Goal: Answer question/provide support: Share knowledge or assist other users

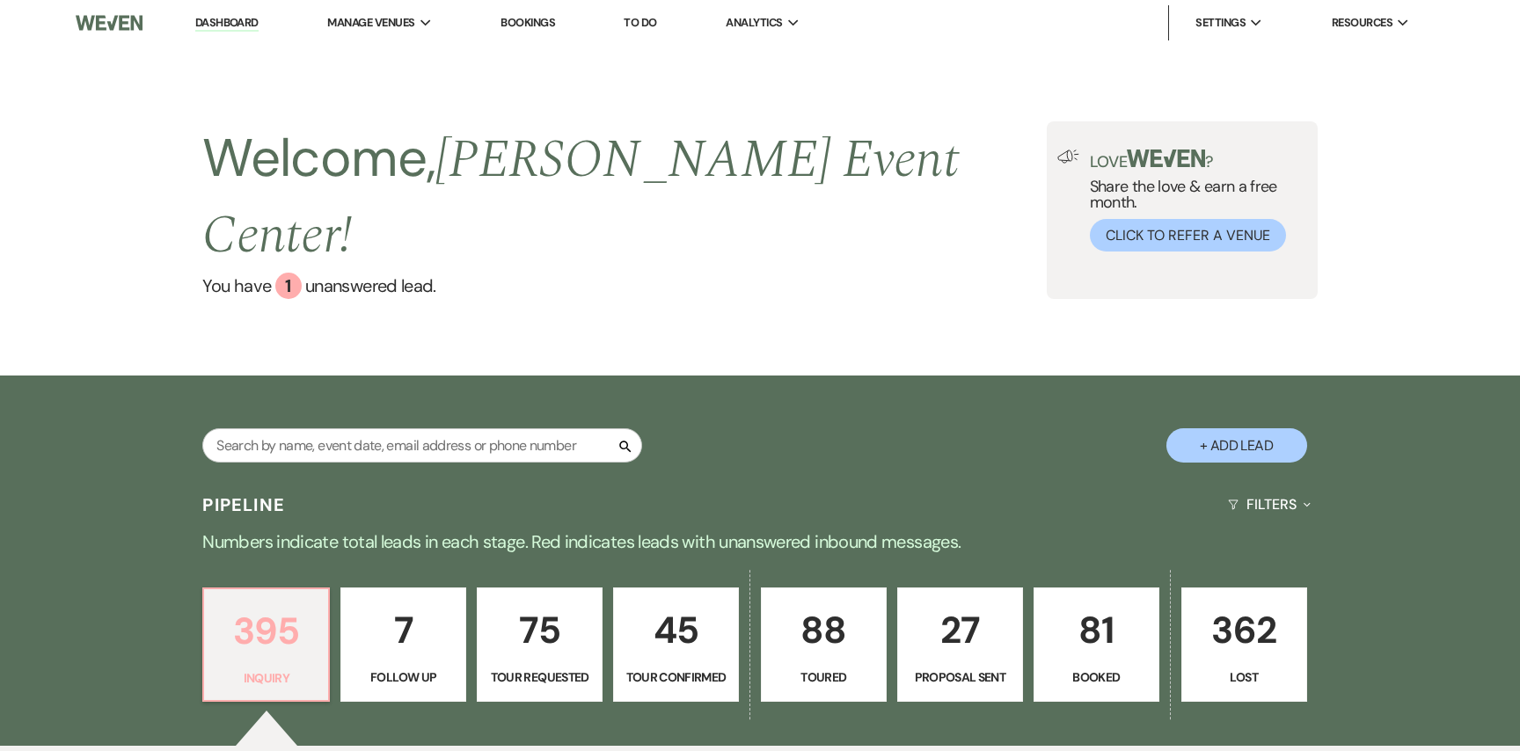
click at [310, 602] on p "395" at bounding box center [266, 631] width 103 height 59
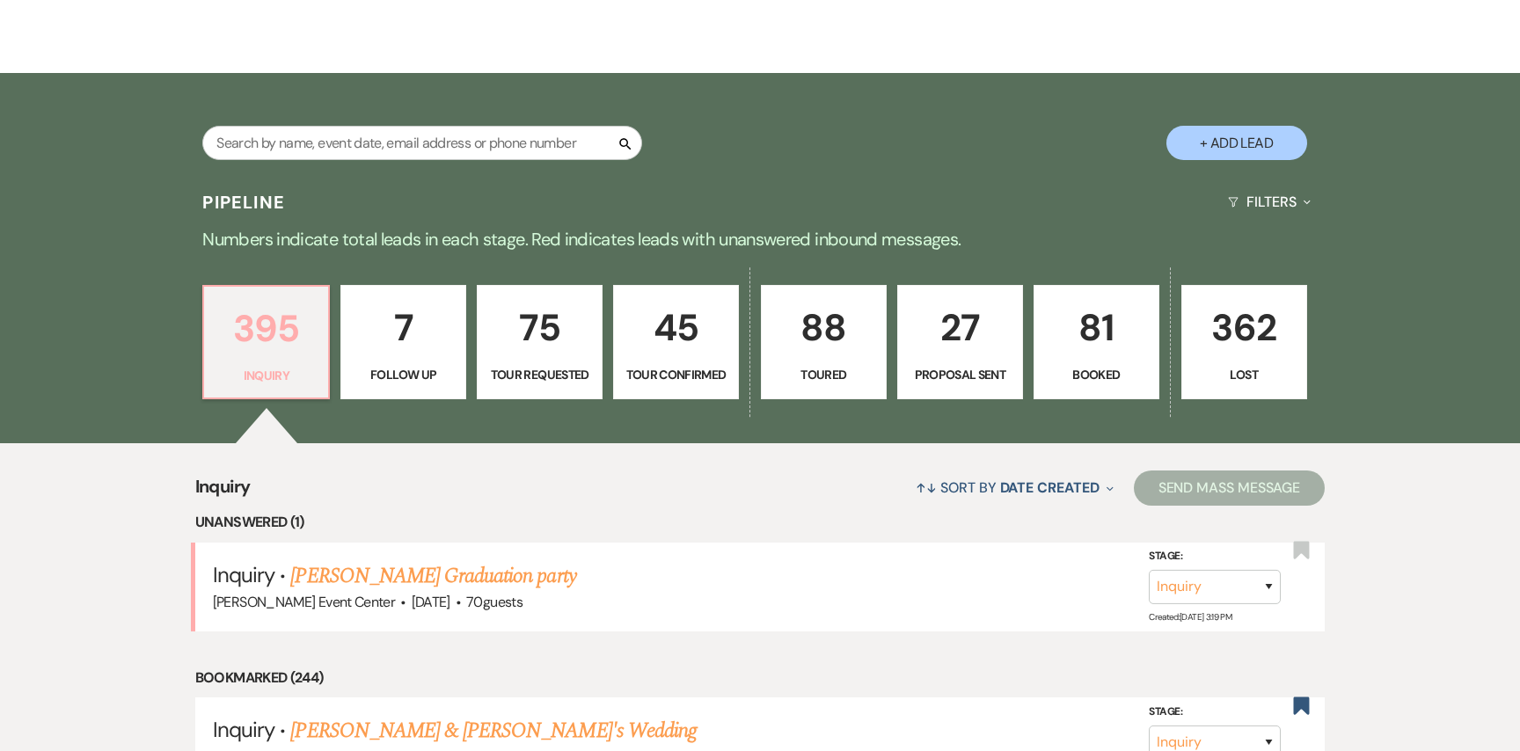
scroll to position [560, 0]
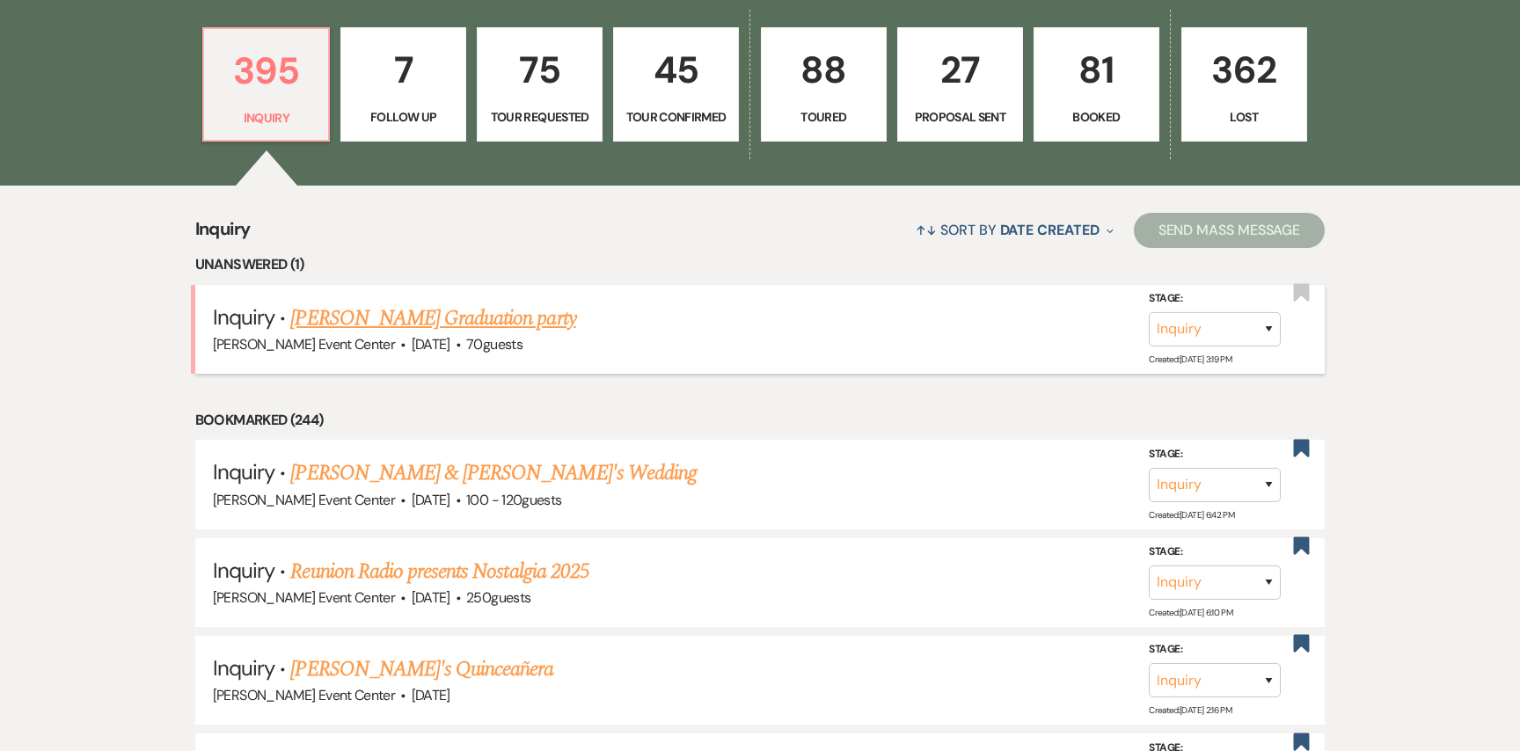
click at [425, 303] on link "[PERSON_NAME] Graduation party" at bounding box center [432, 319] width 285 height 32
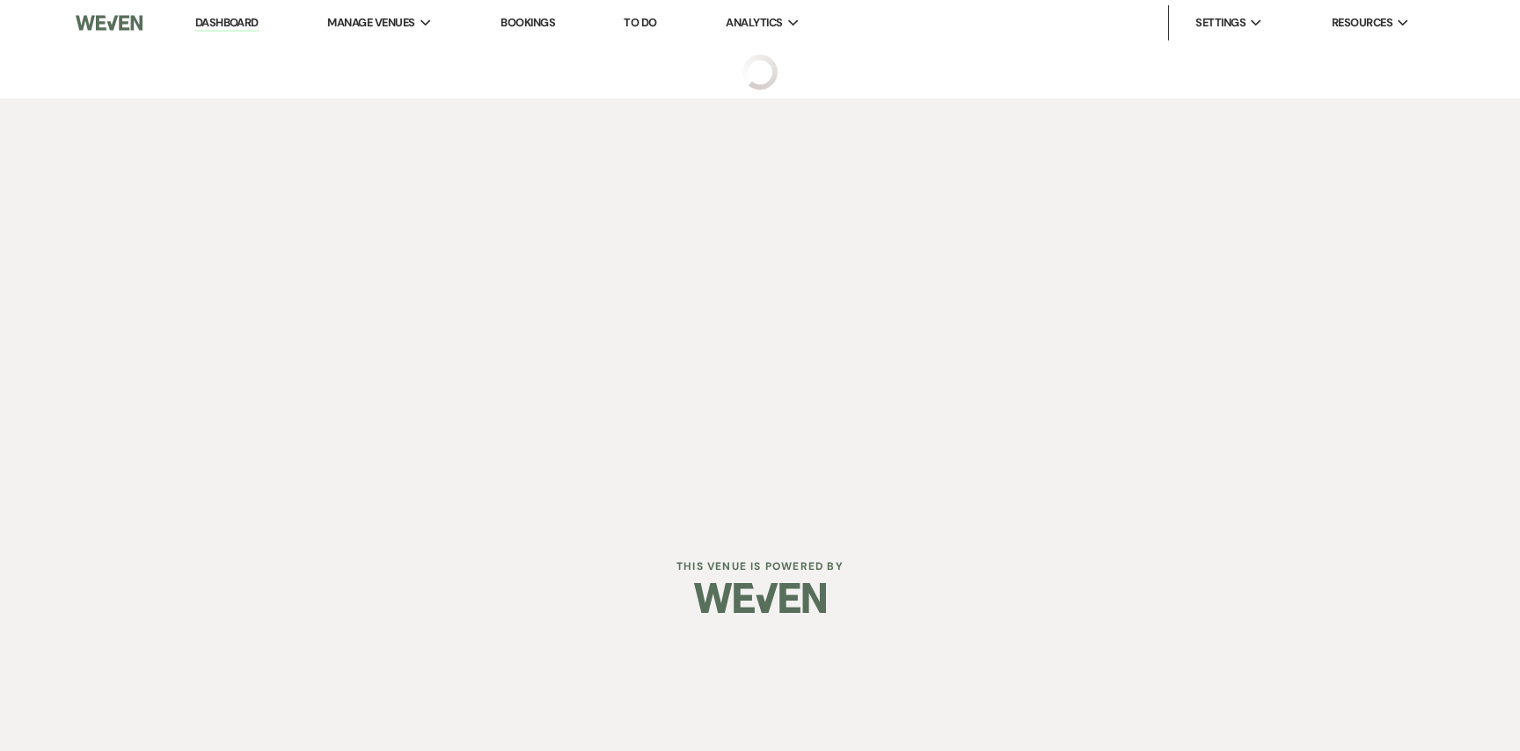
select select "5"
select select "13"
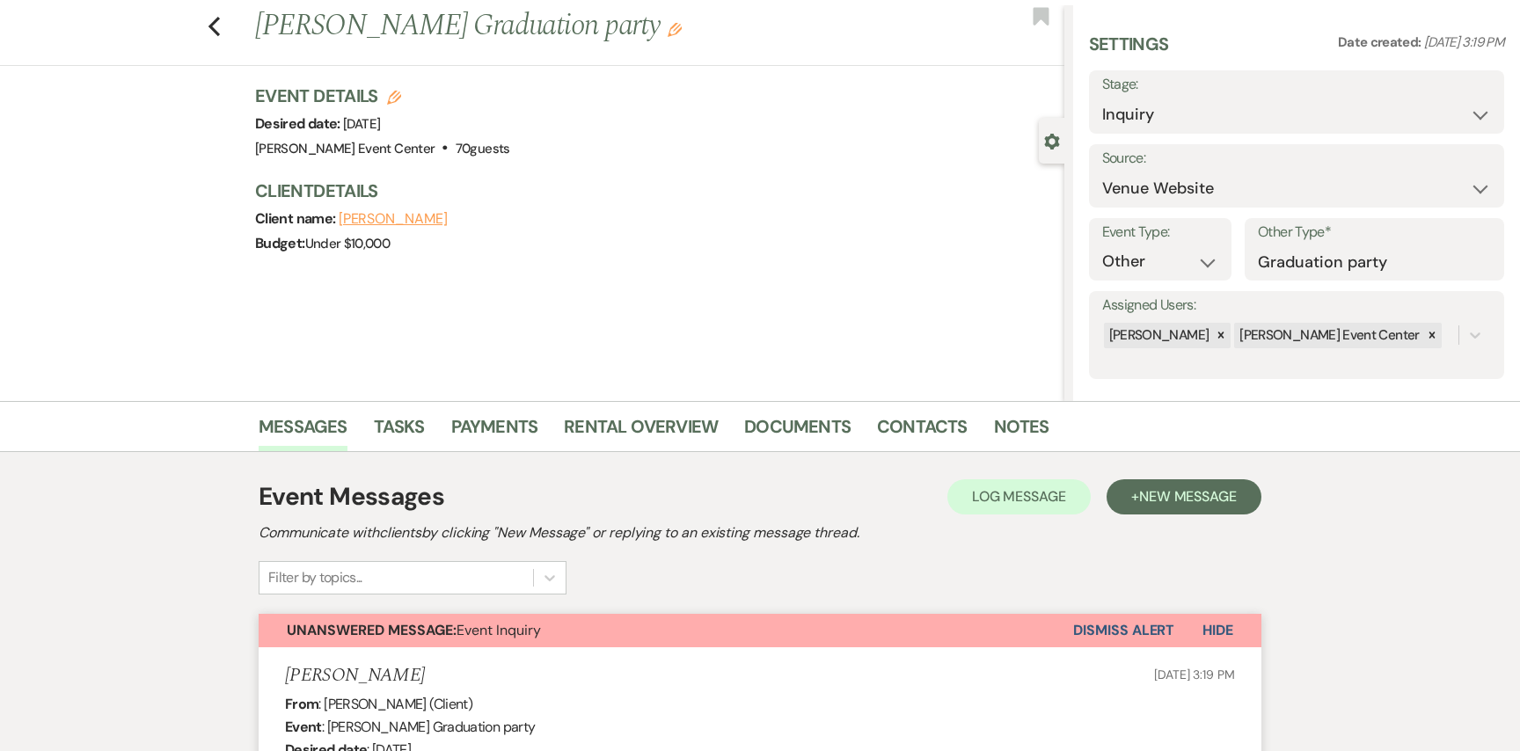
scroll to position [46, 0]
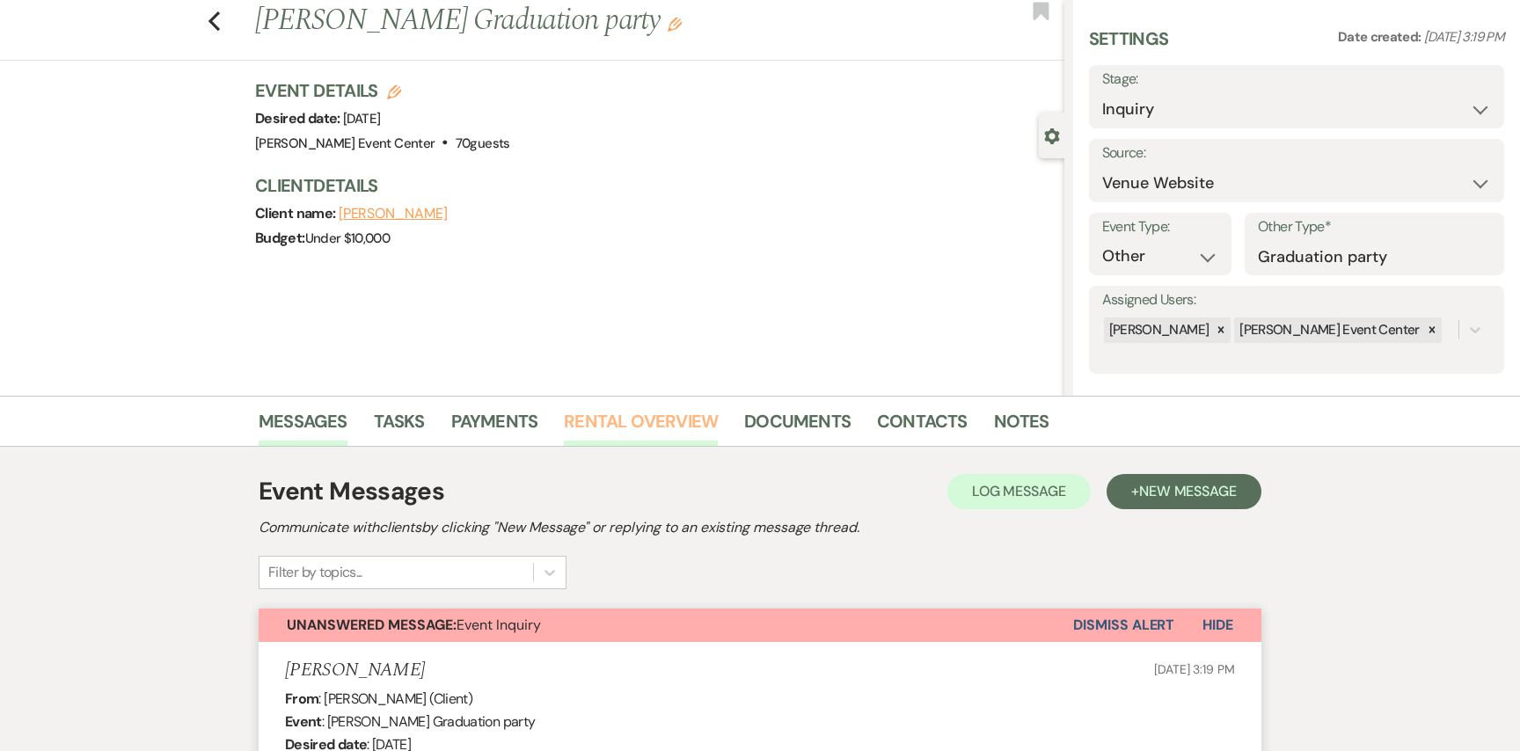
click at [564, 444] on link "Rental Overview" at bounding box center [641, 426] width 154 height 39
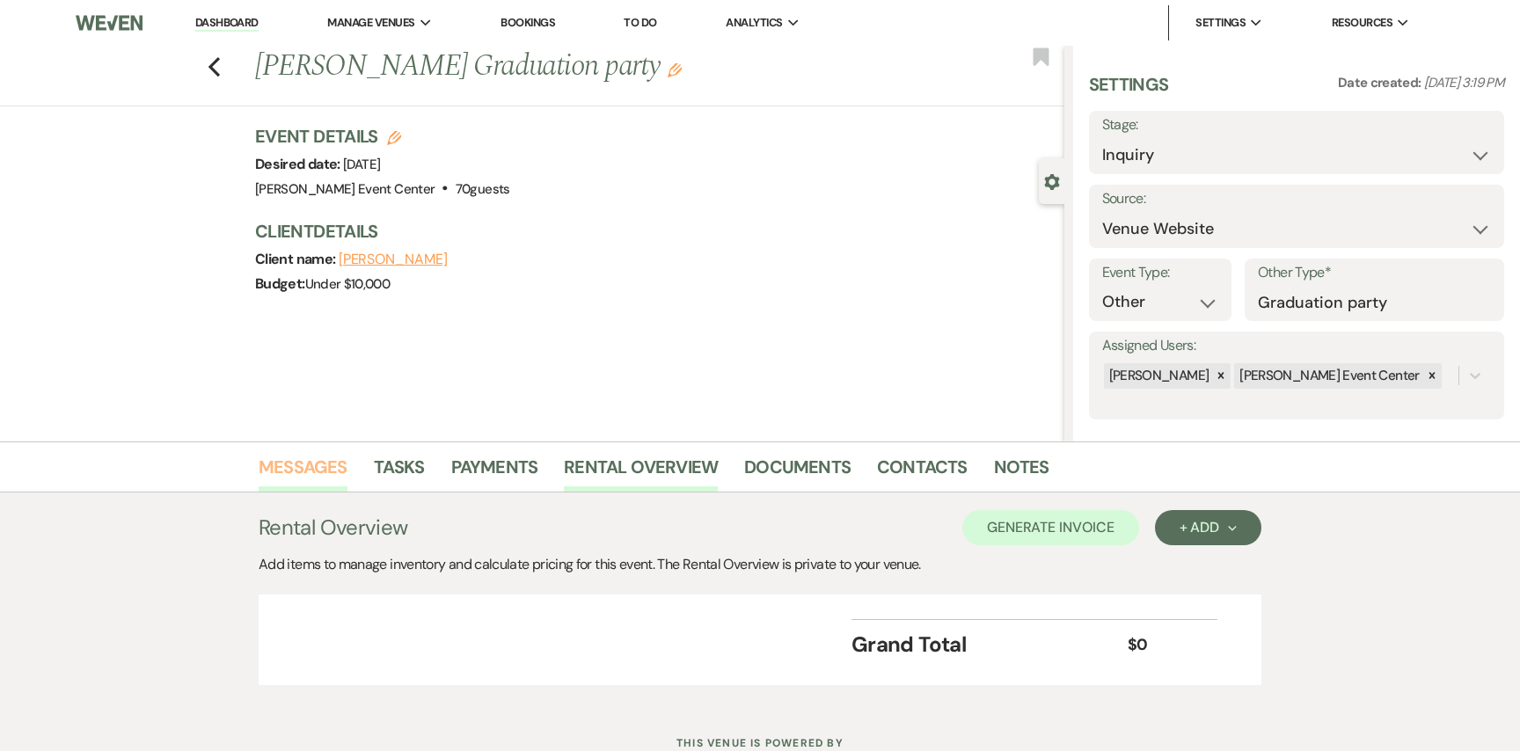
click at [316, 472] on link "Messages" at bounding box center [303, 472] width 89 height 39
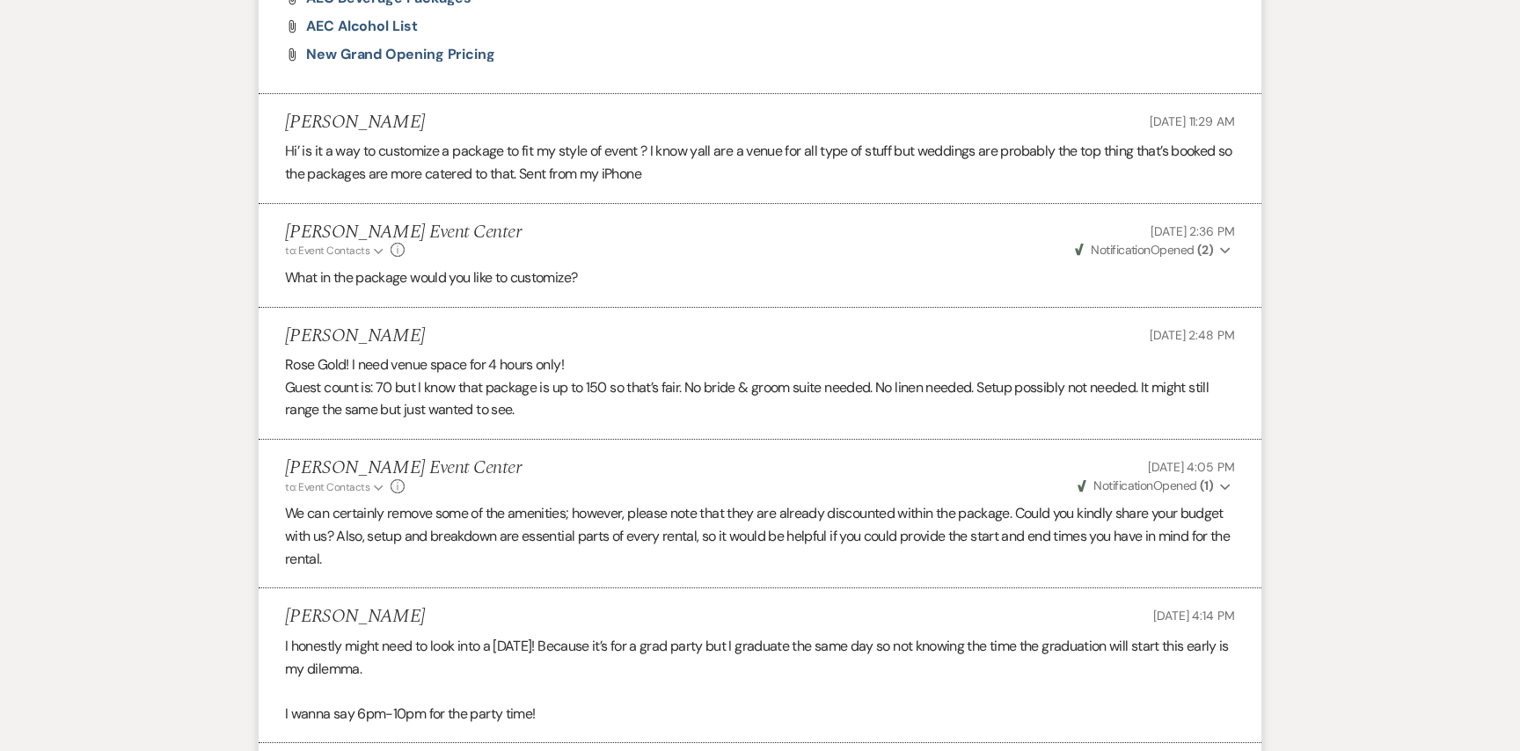
scroll to position [1829, 0]
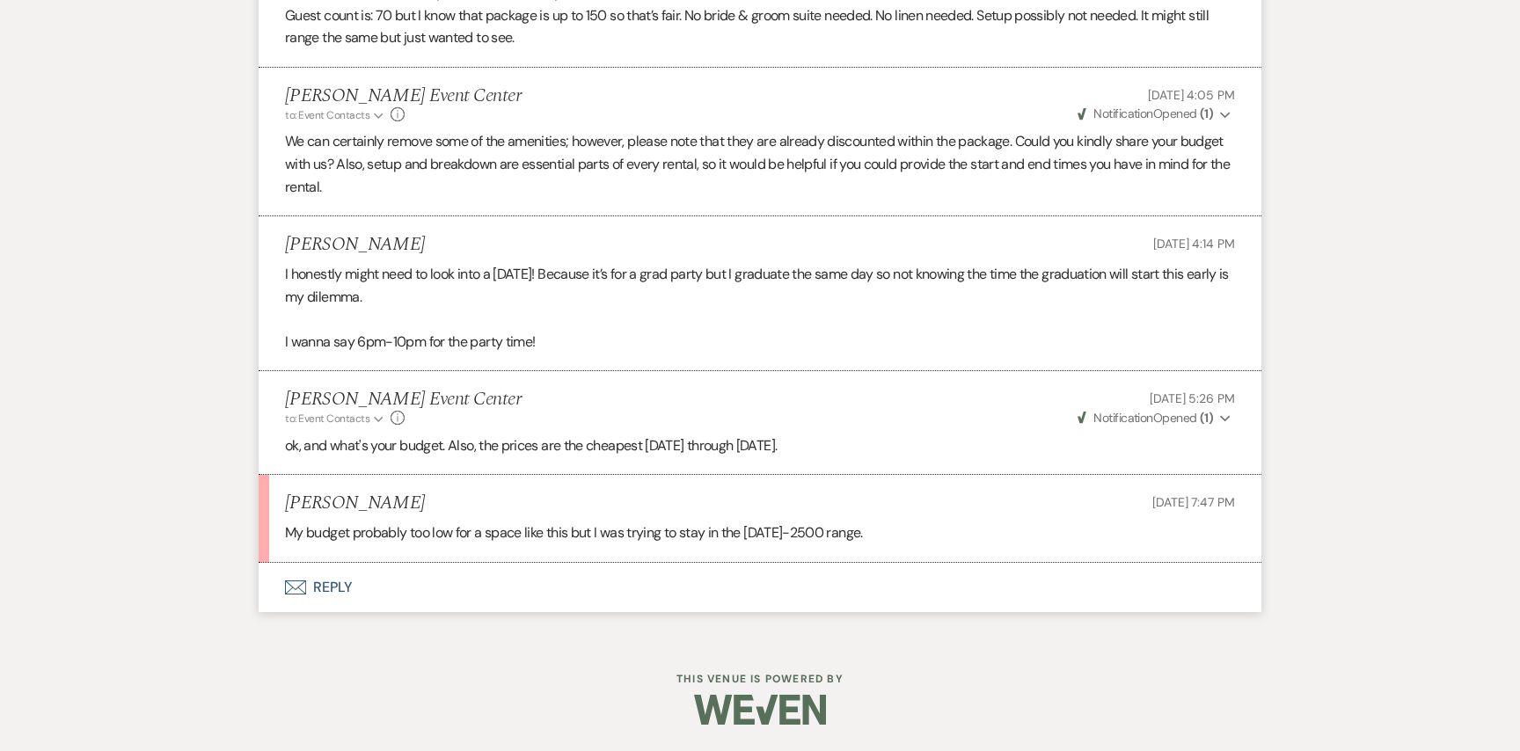
click at [335, 580] on button "Envelope Reply" at bounding box center [760, 587] width 1003 height 49
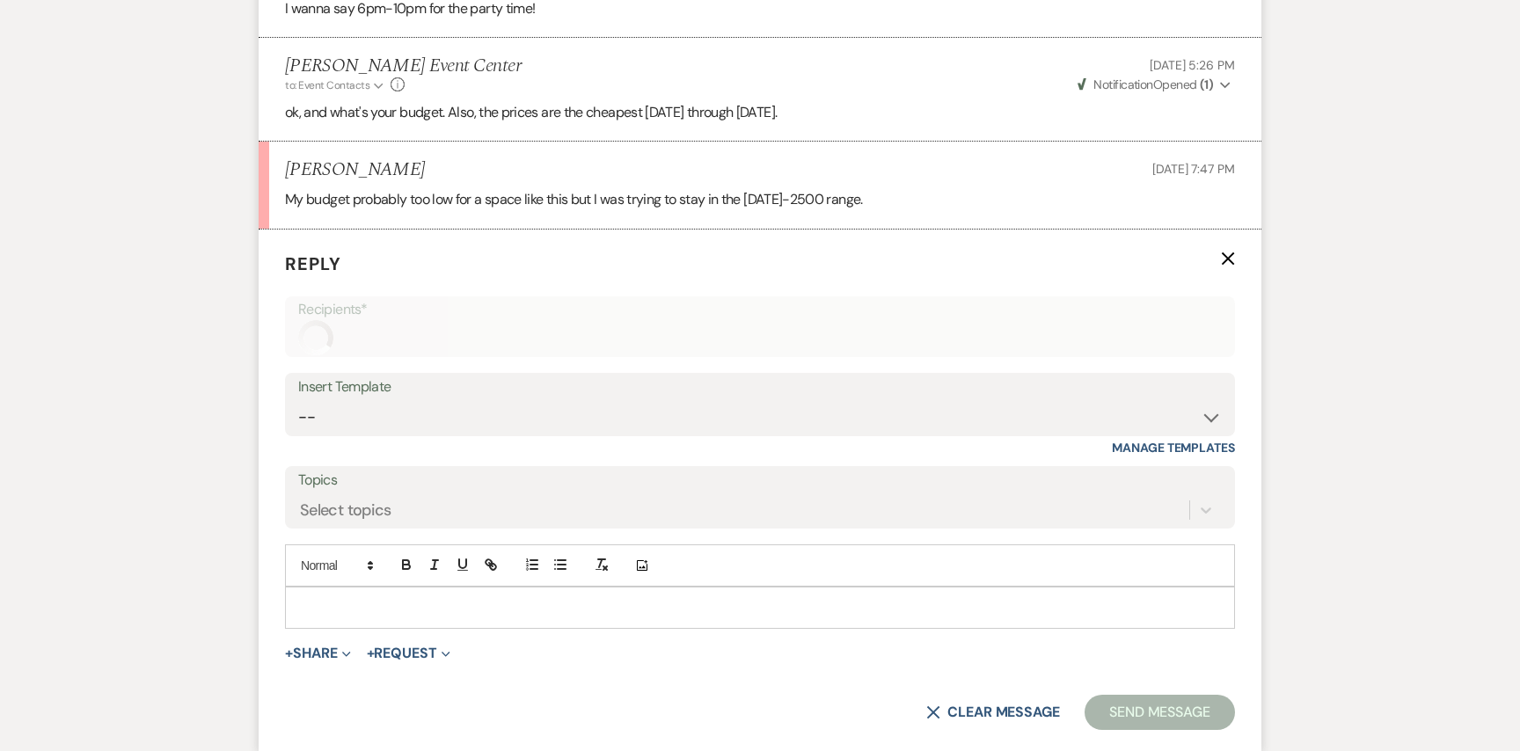
scroll to position [2165, 0]
click at [342, 597] on p at bounding box center [760, 604] width 922 height 19
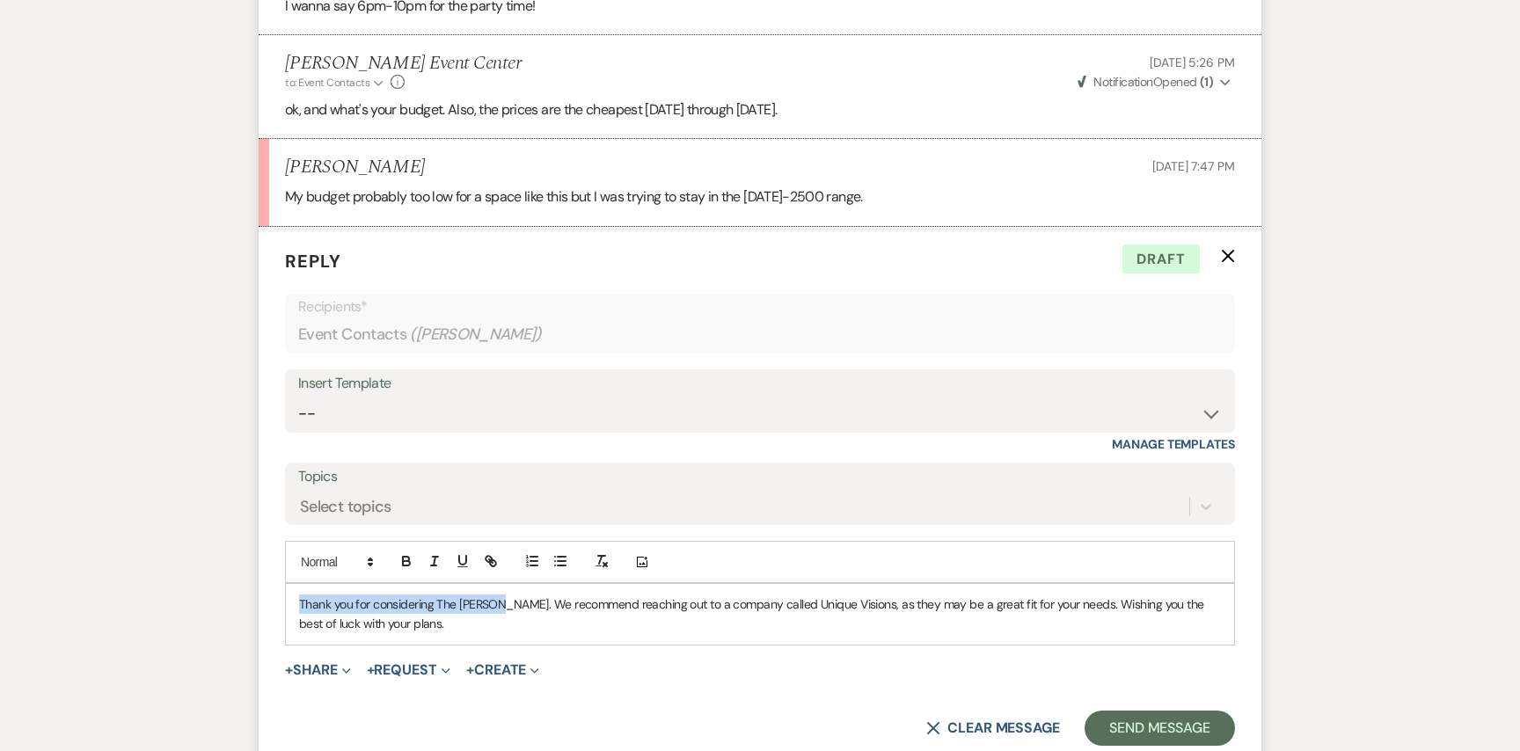
drag, startPoint x: 488, startPoint y: 605, endPoint x: 283, endPoint y: 590, distance: 205.5
click at [283, 592] on form "Reply X Draft Recipients* Event Contacts ( Rashida Brown ) Insert Template -- W…" at bounding box center [760, 497] width 1003 height 540
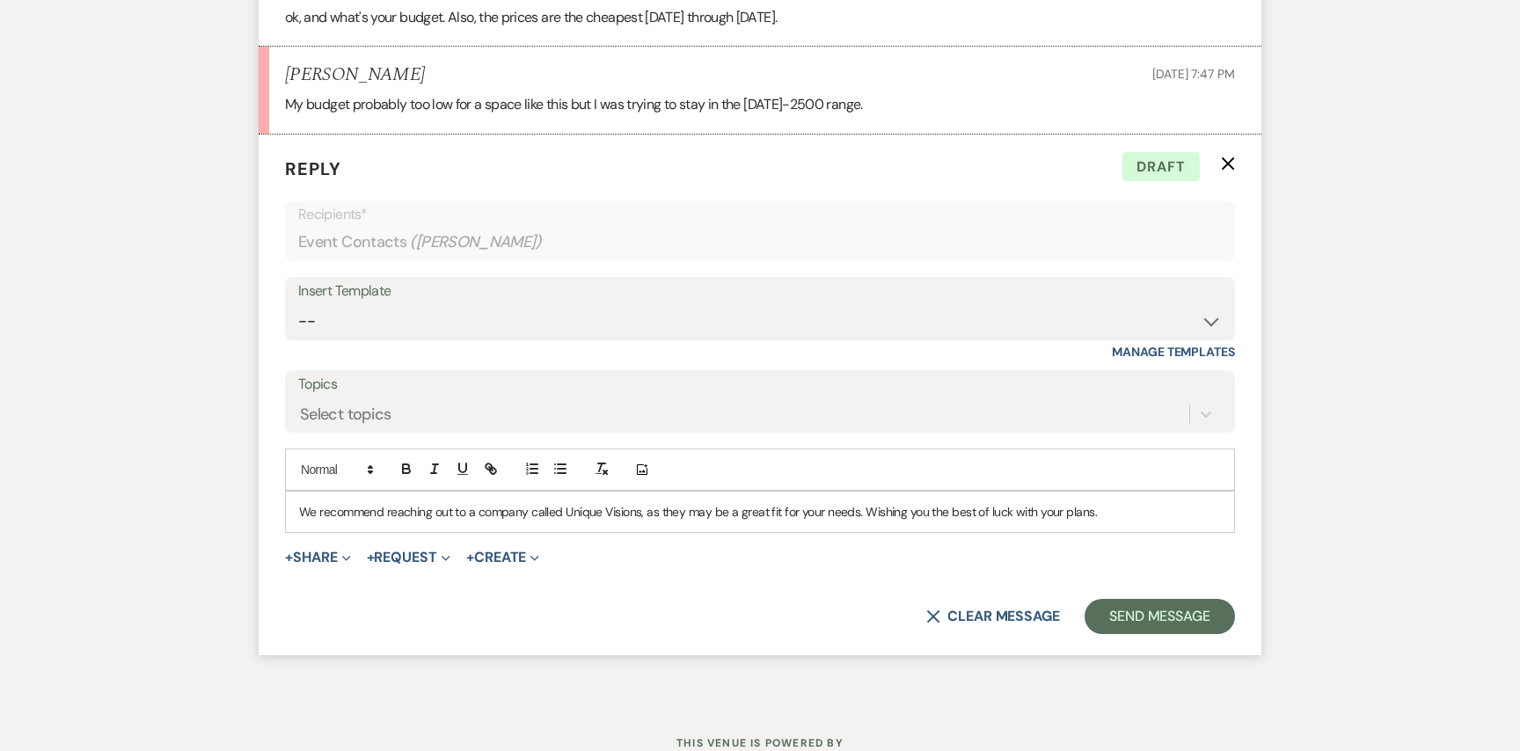
scroll to position [2286, 0]
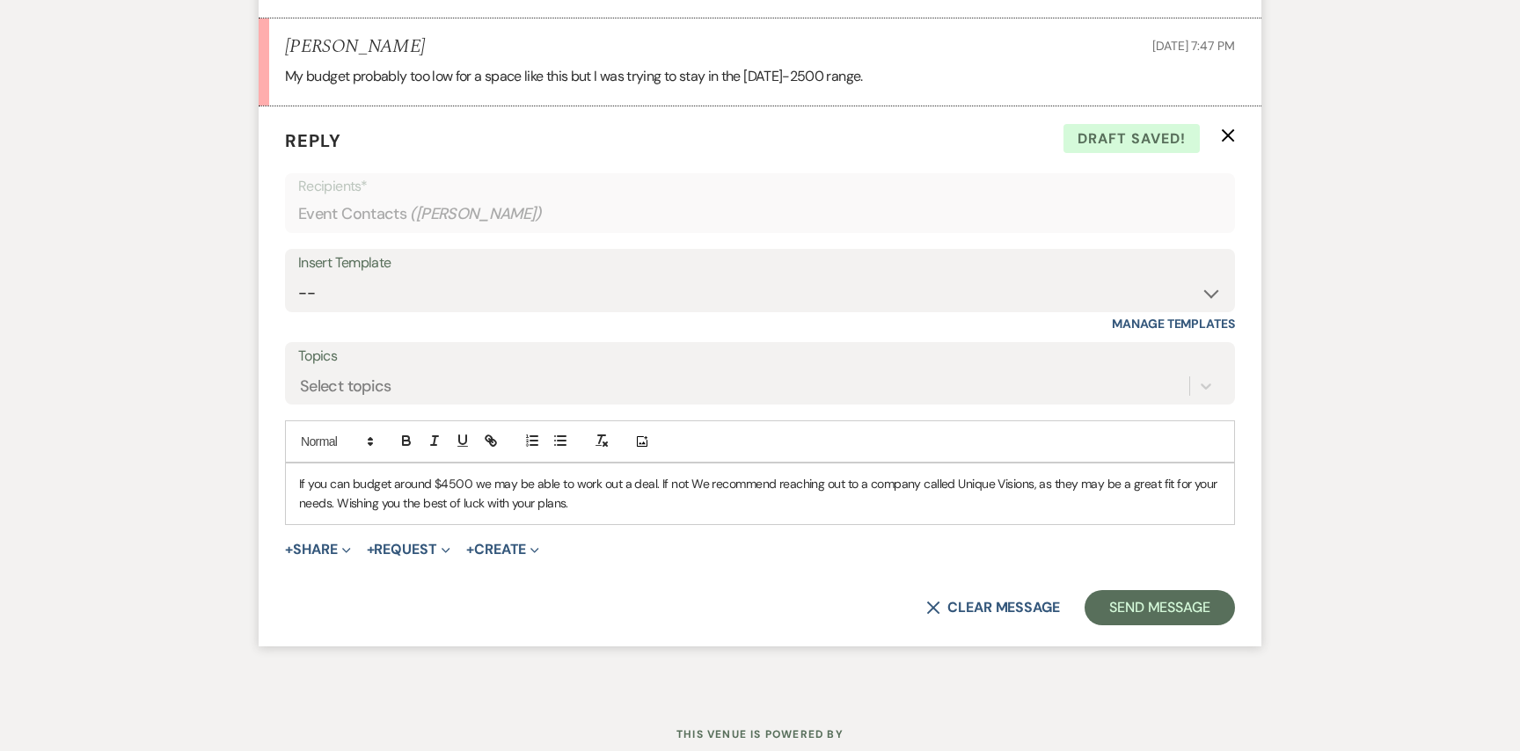
click at [694, 477] on span "If you can budget around $4500 we may be able to work out a deal. If not We rec…" at bounding box center [759, 493] width 921 height 35
click at [1149, 605] on button "Send Message" at bounding box center [1159, 607] width 150 height 35
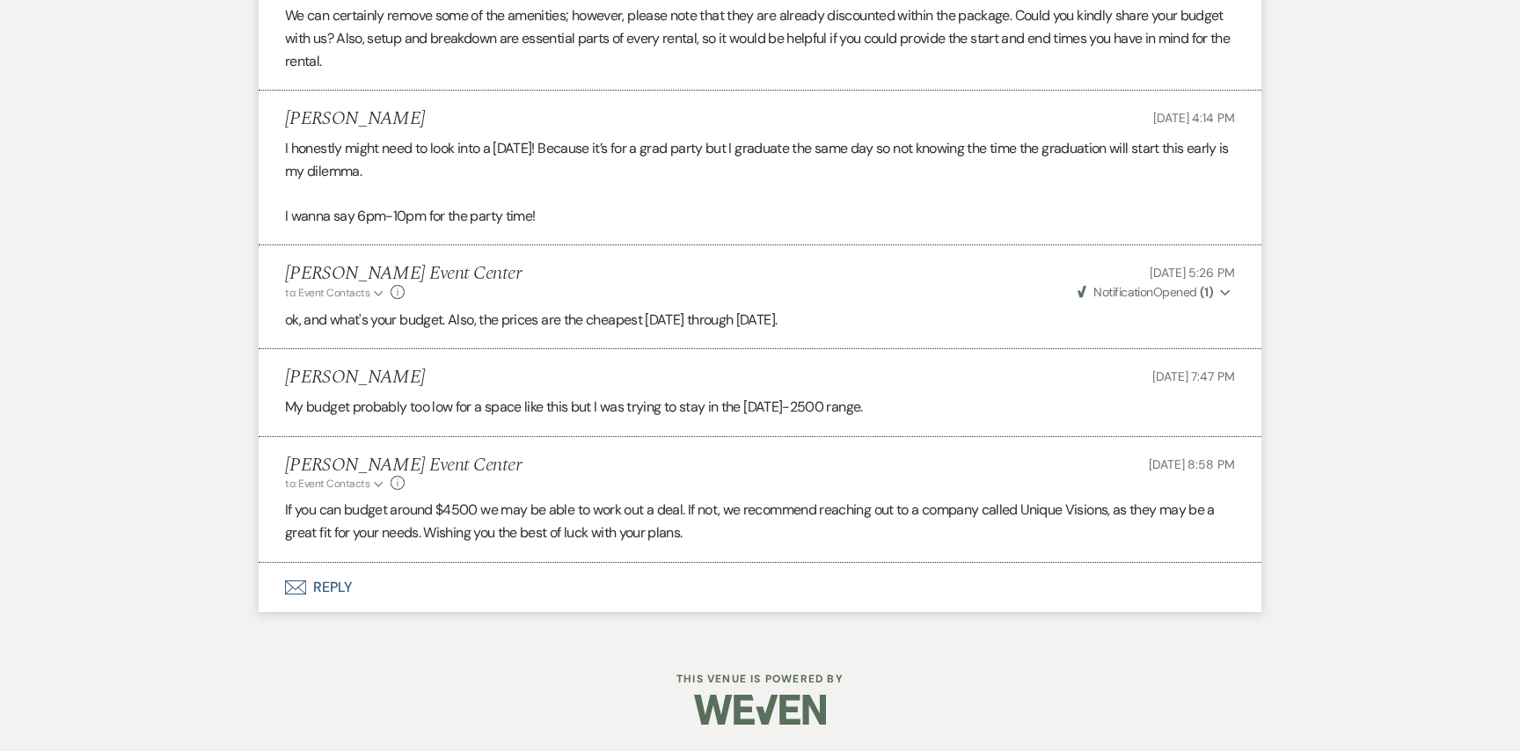
scroll to position [1955, 0]
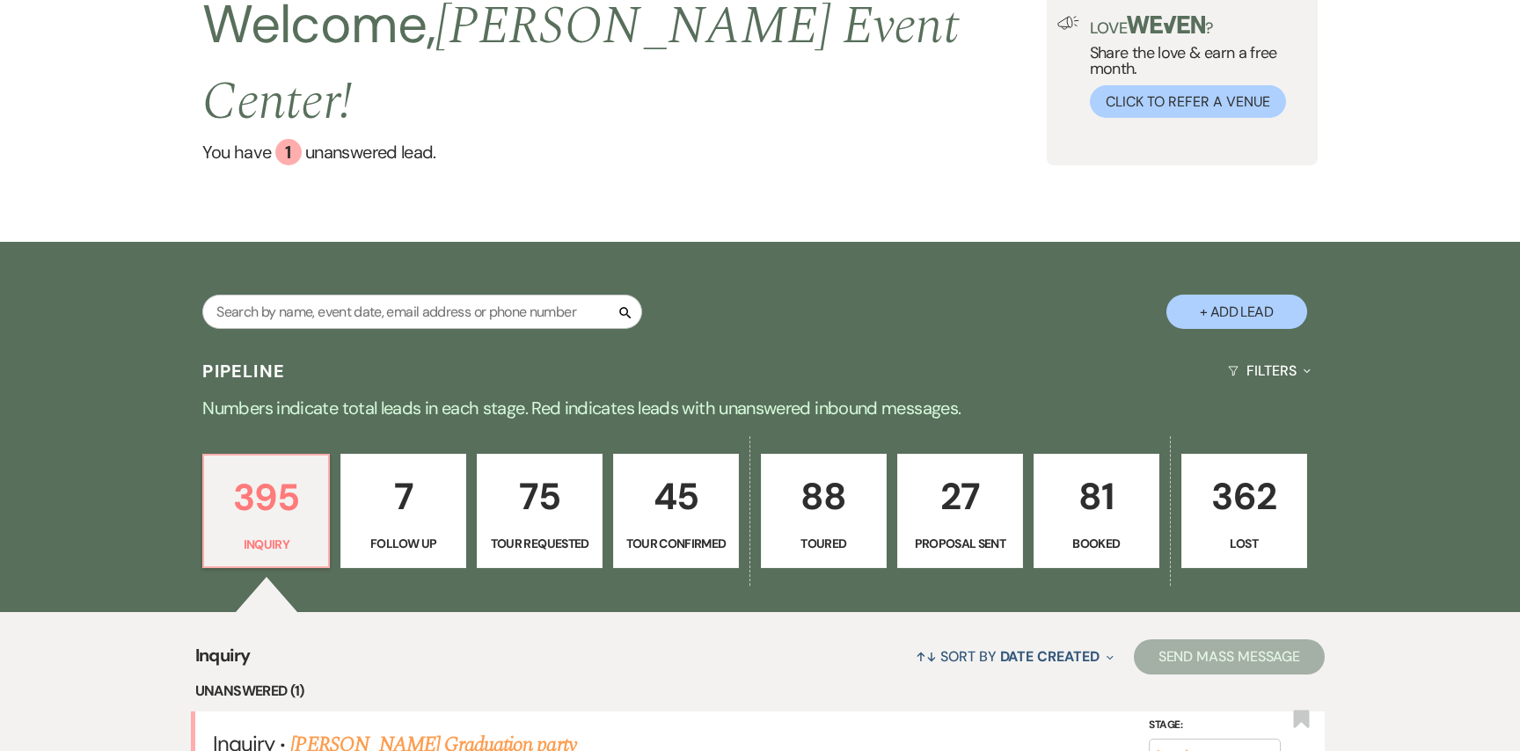
scroll to position [99, 0]
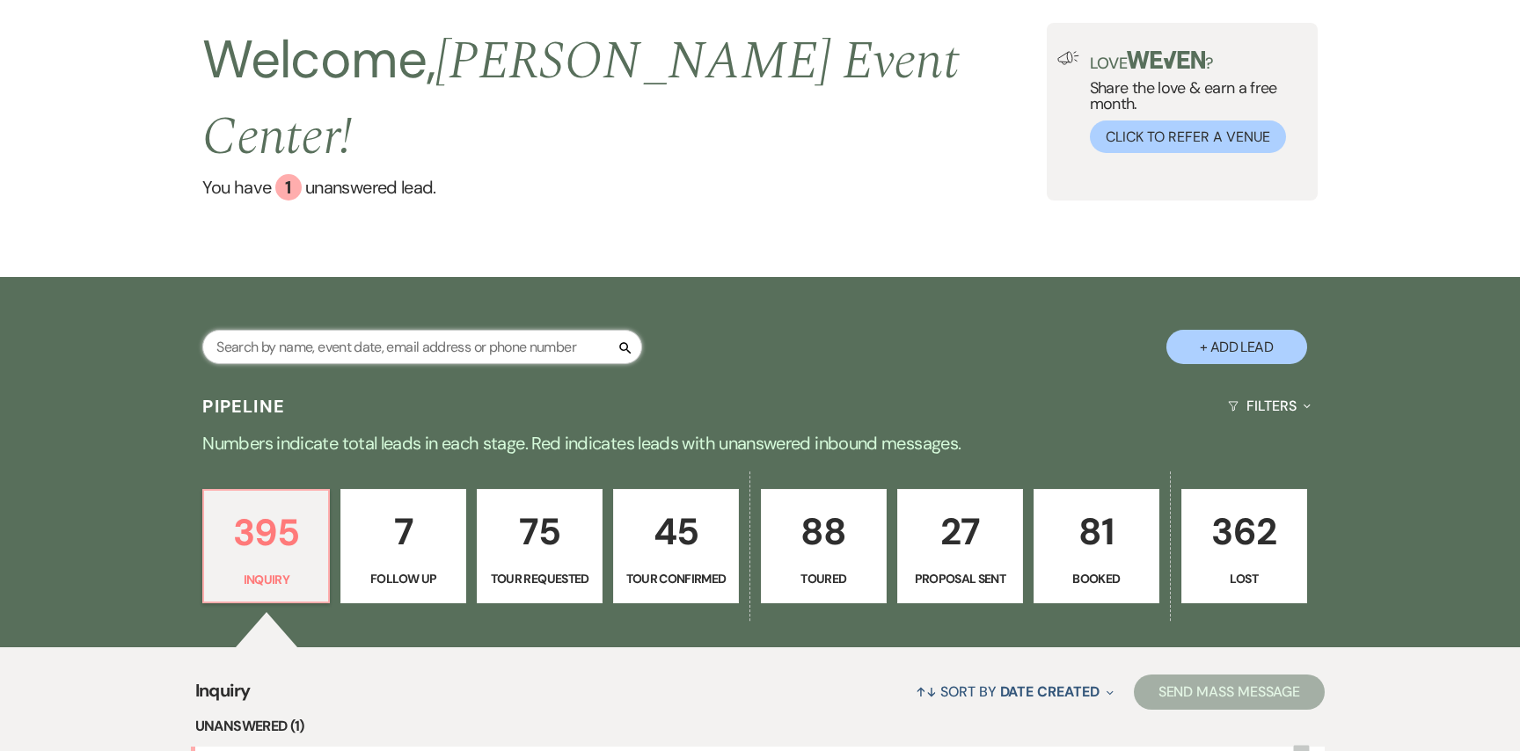
click at [441, 330] on input "text" at bounding box center [422, 347] width 440 height 34
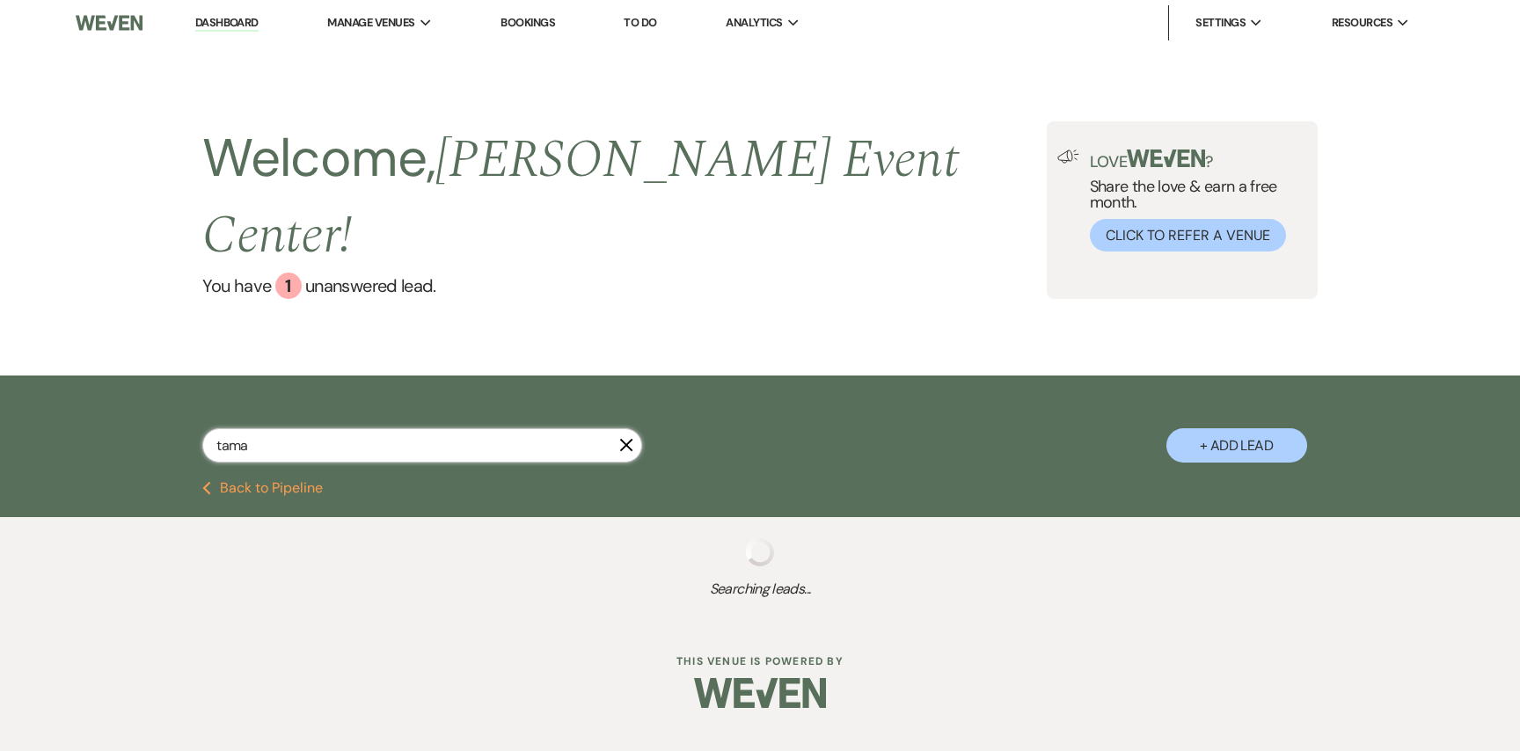
type input "tamar"
select select "2"
select select "4"
select select "5"
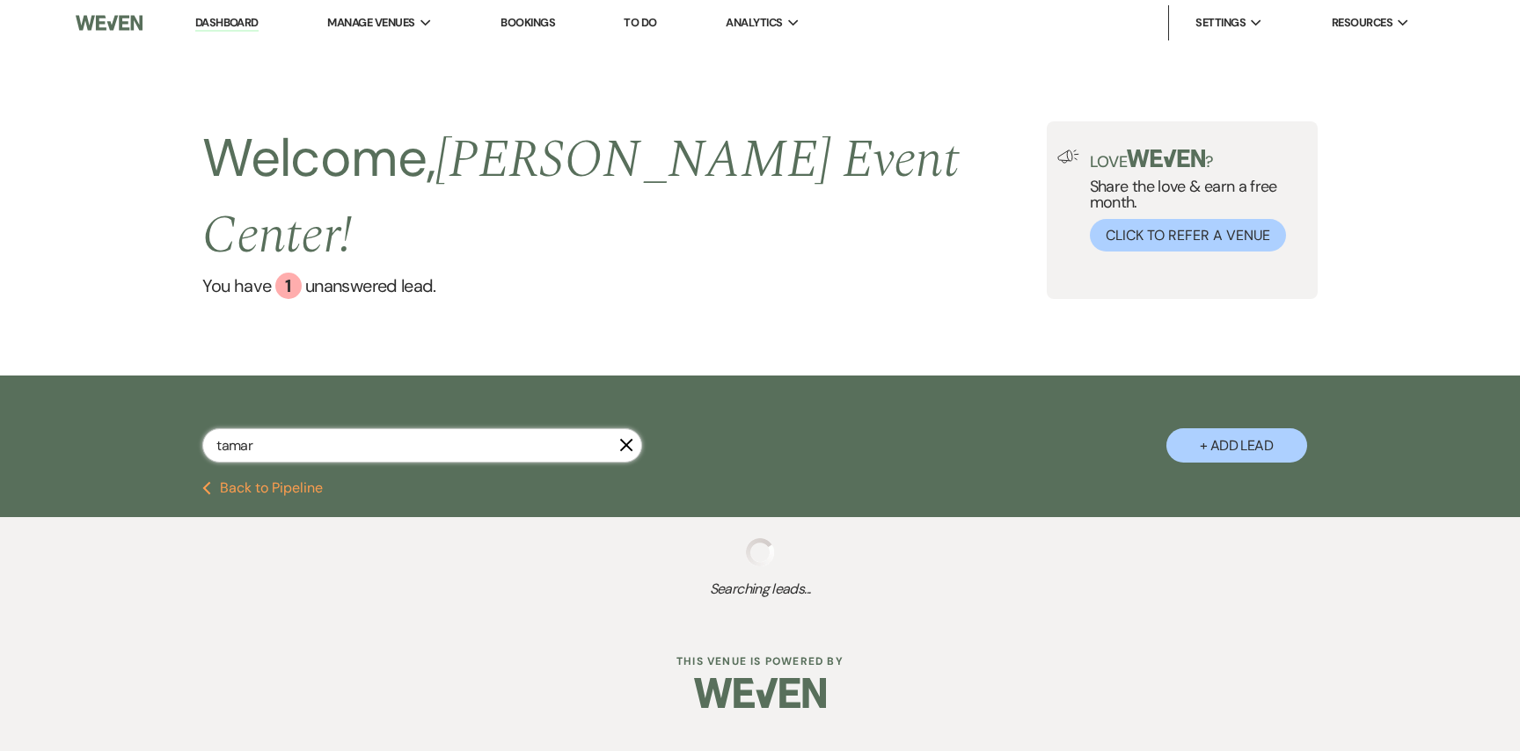
select select "2"
select select "5"
select select "8"
select select "4"
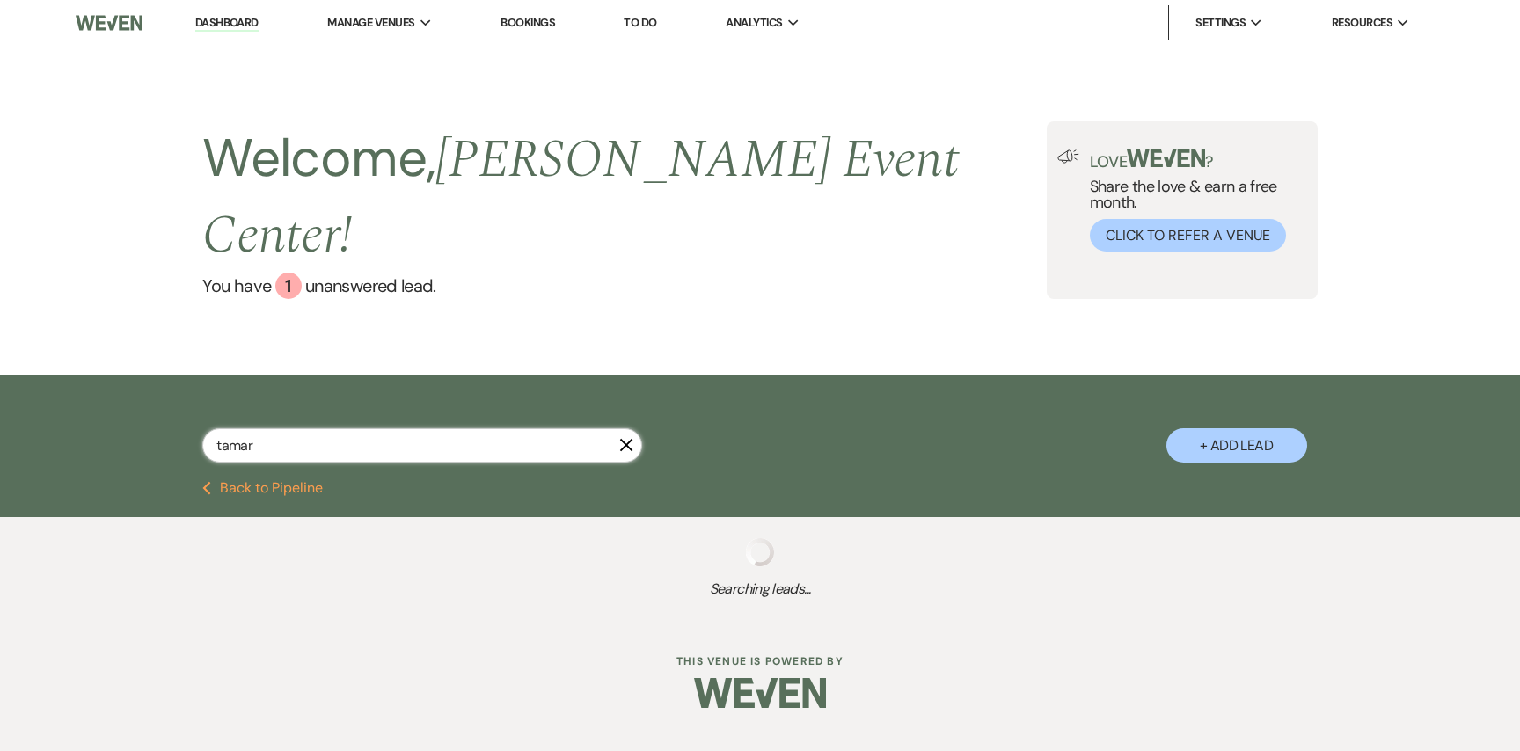
select select "2"
select select "8"
select select "11"
select select "8"
select select "5"
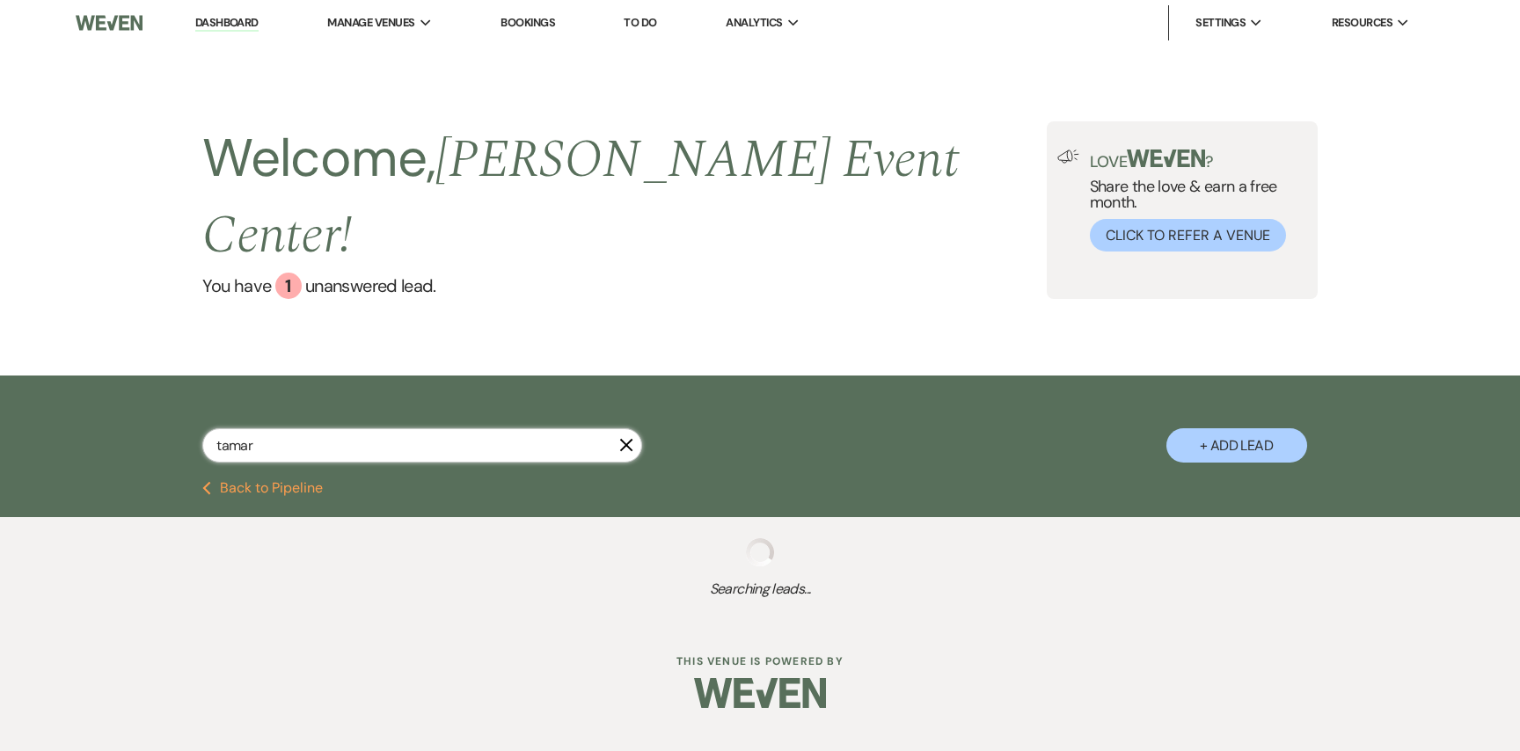
select select "8"
select select "11"
select select "8"
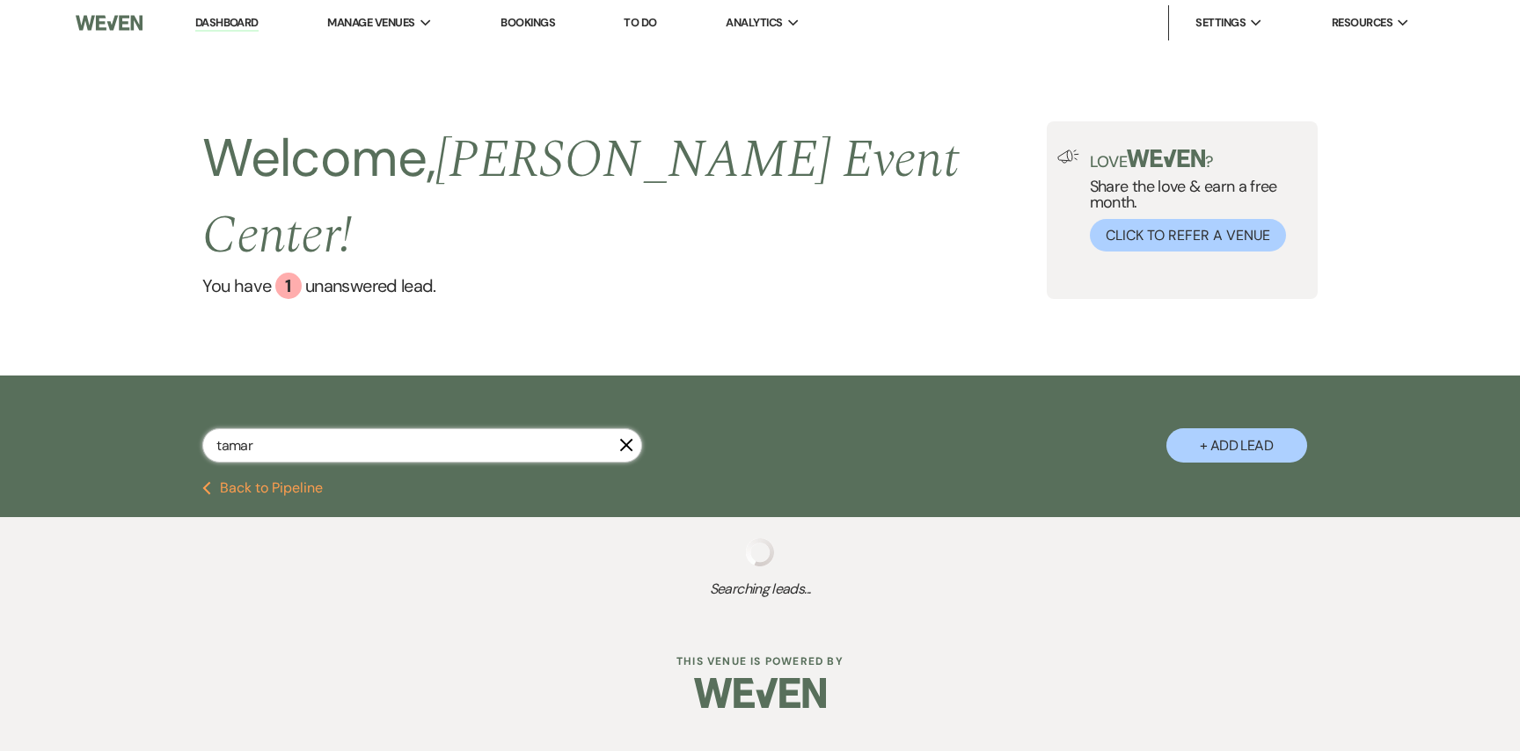
select select "7"
select select "8"
select select "5"
select select "2"
select select "4"
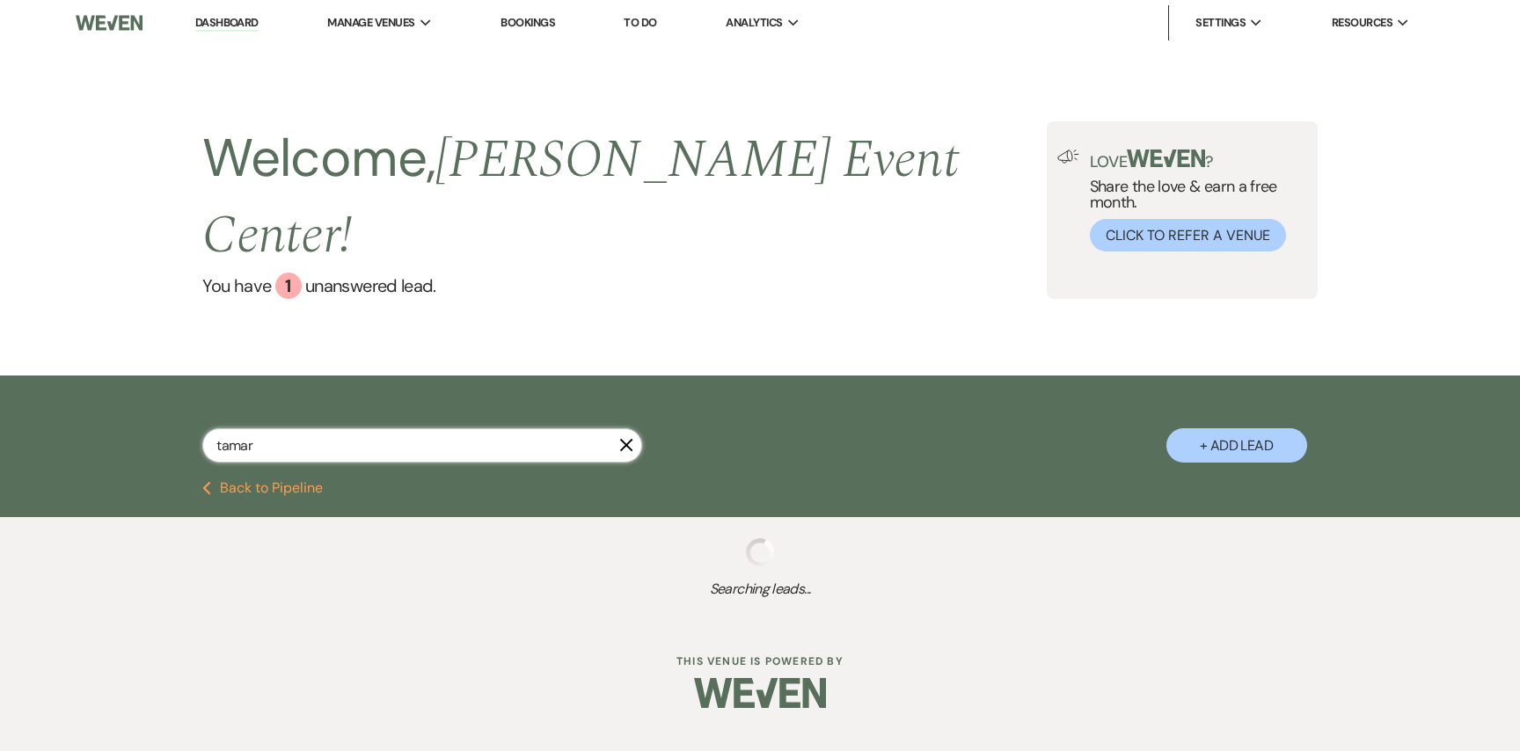
select select "5"
select select "8"
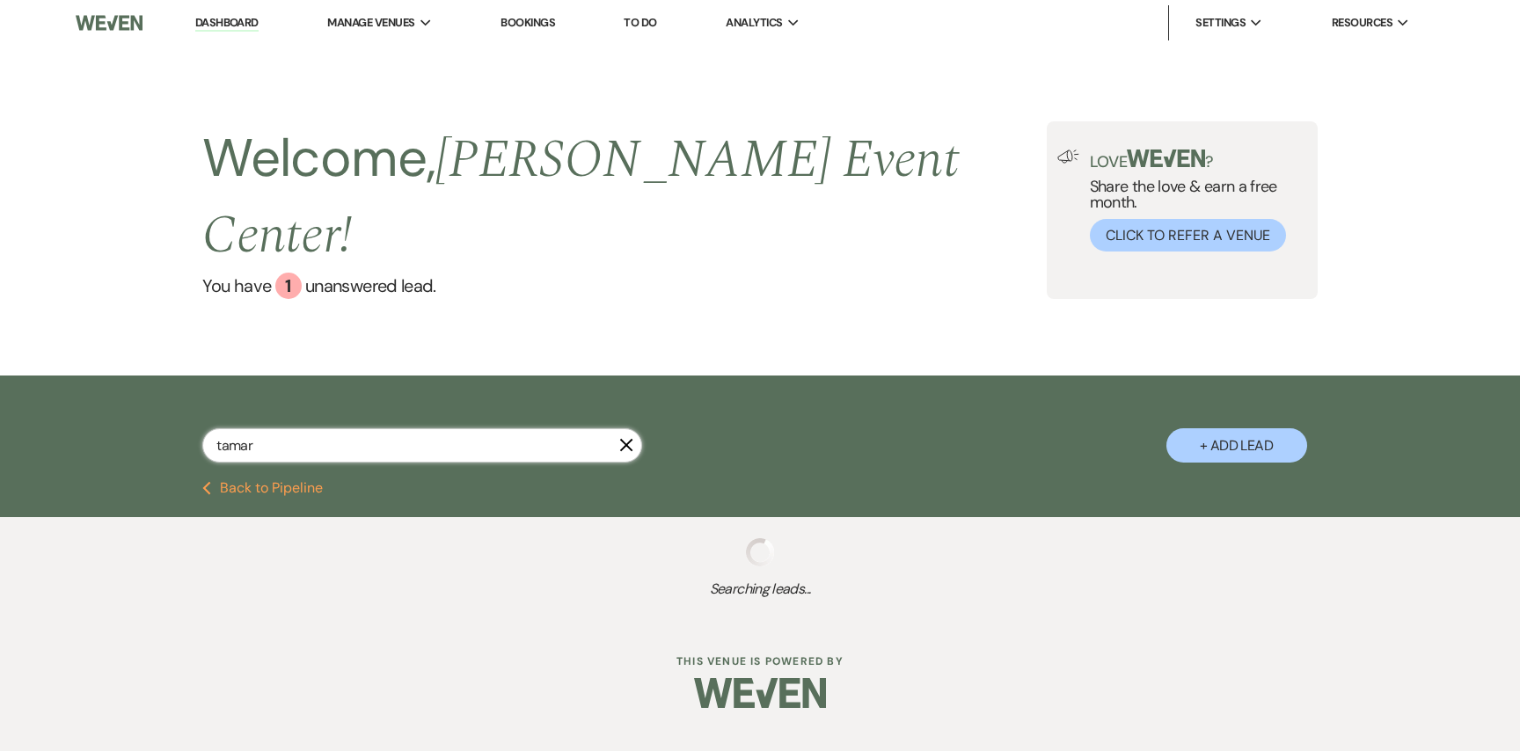
select select "5"
select select "8"
select select "4"
select select "8"
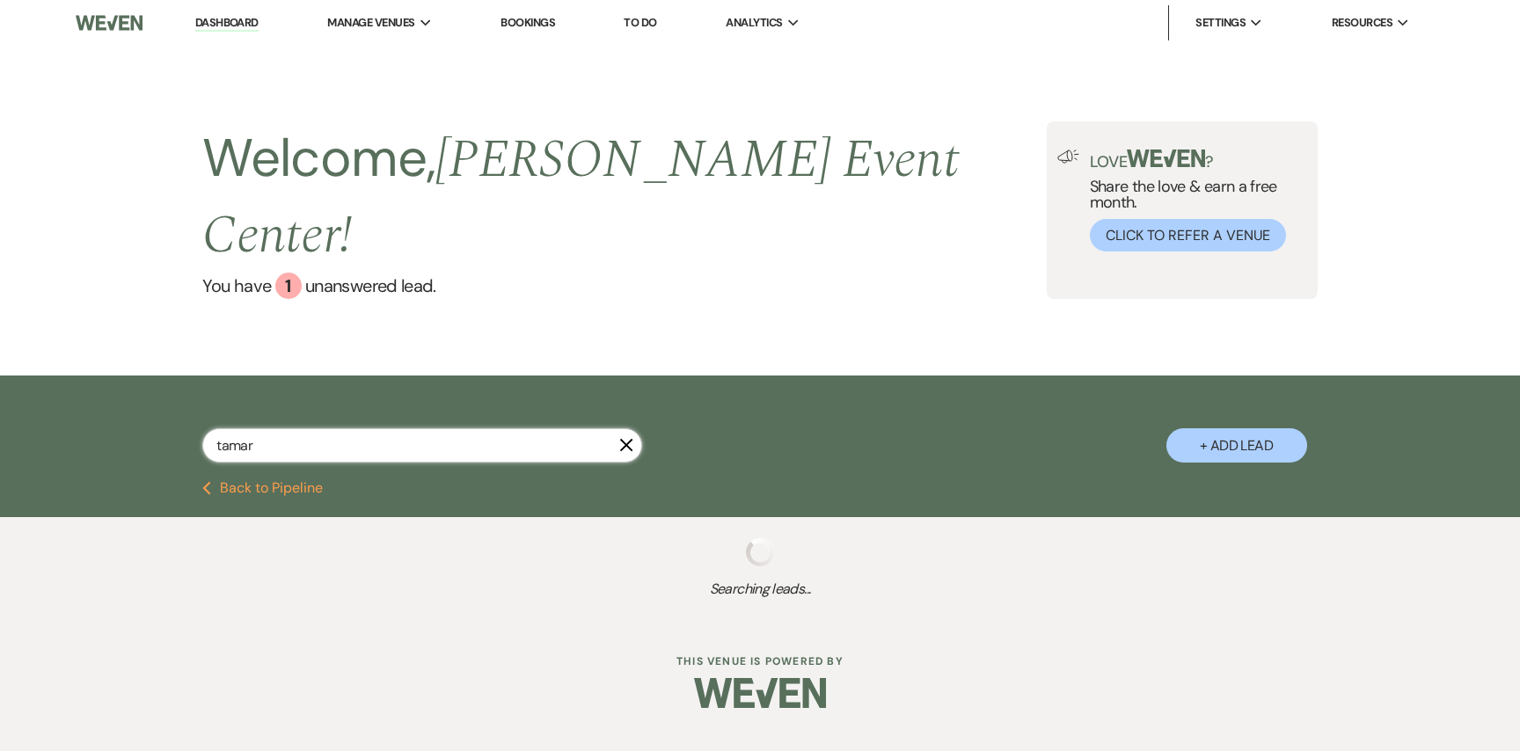
select select "6"
select select "8"
select select "10"
select select "5"
select select "8"
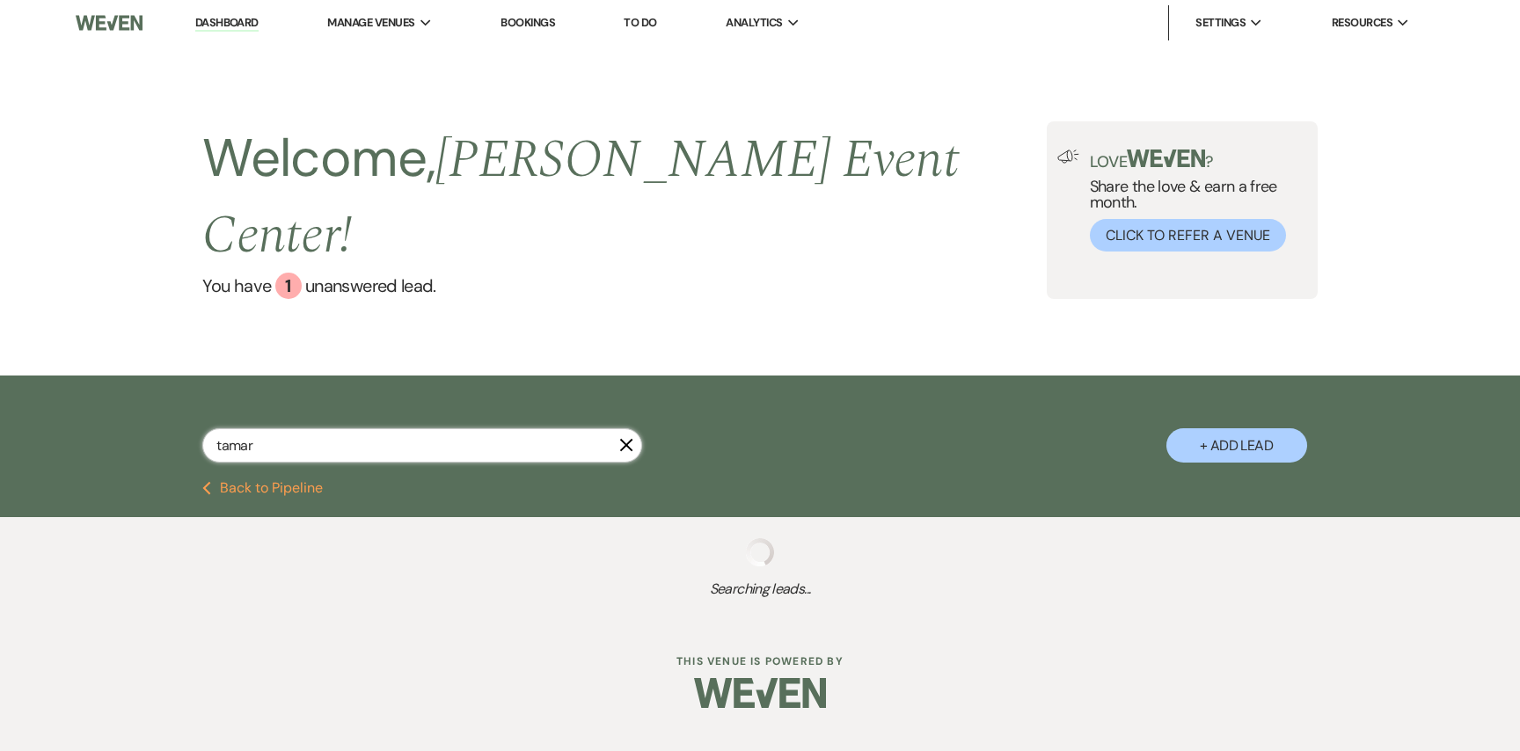
select select "5"
select select "8"
select select "6"
select select "4"
select select "8"
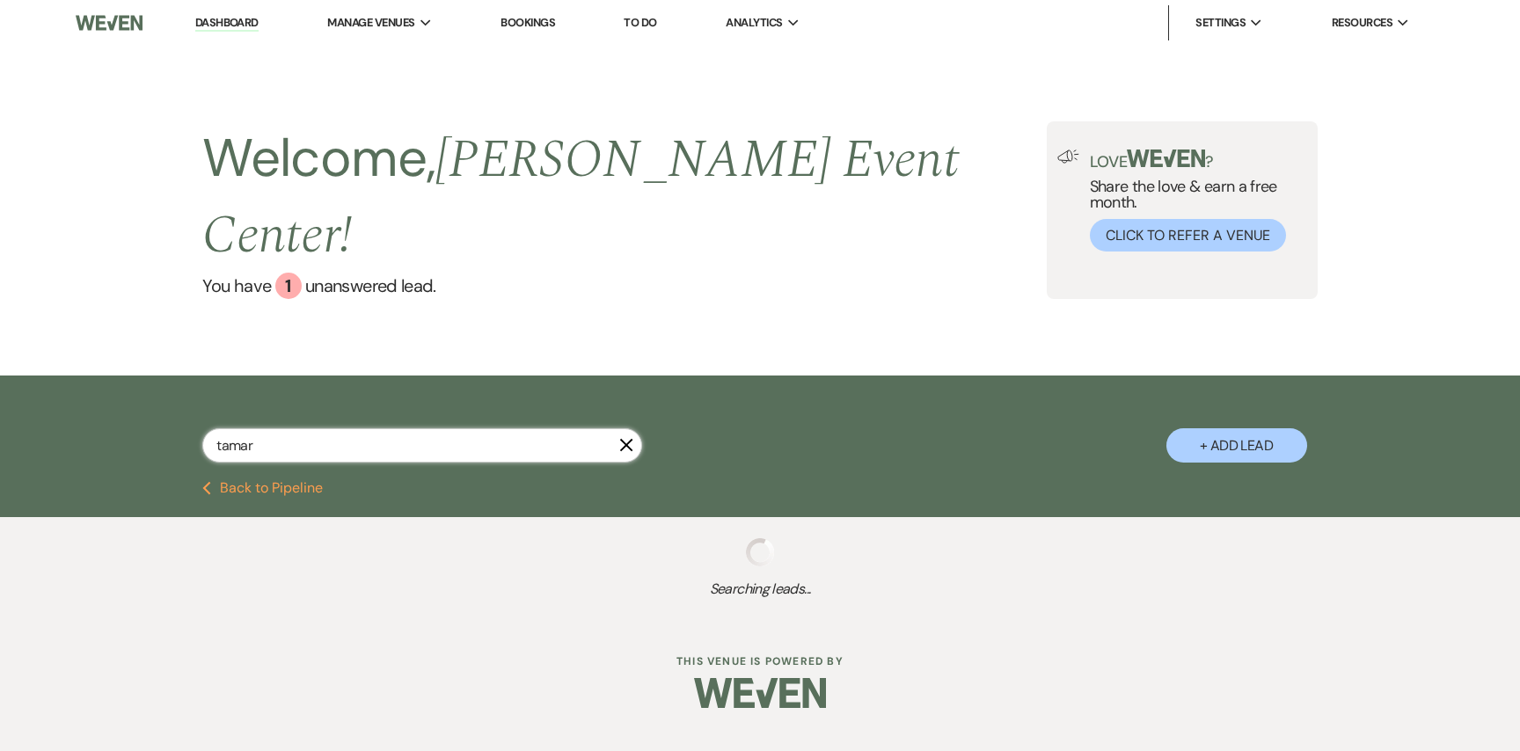
select select "1"
select select "5"
select select "8"
select select "4"
select select "8"
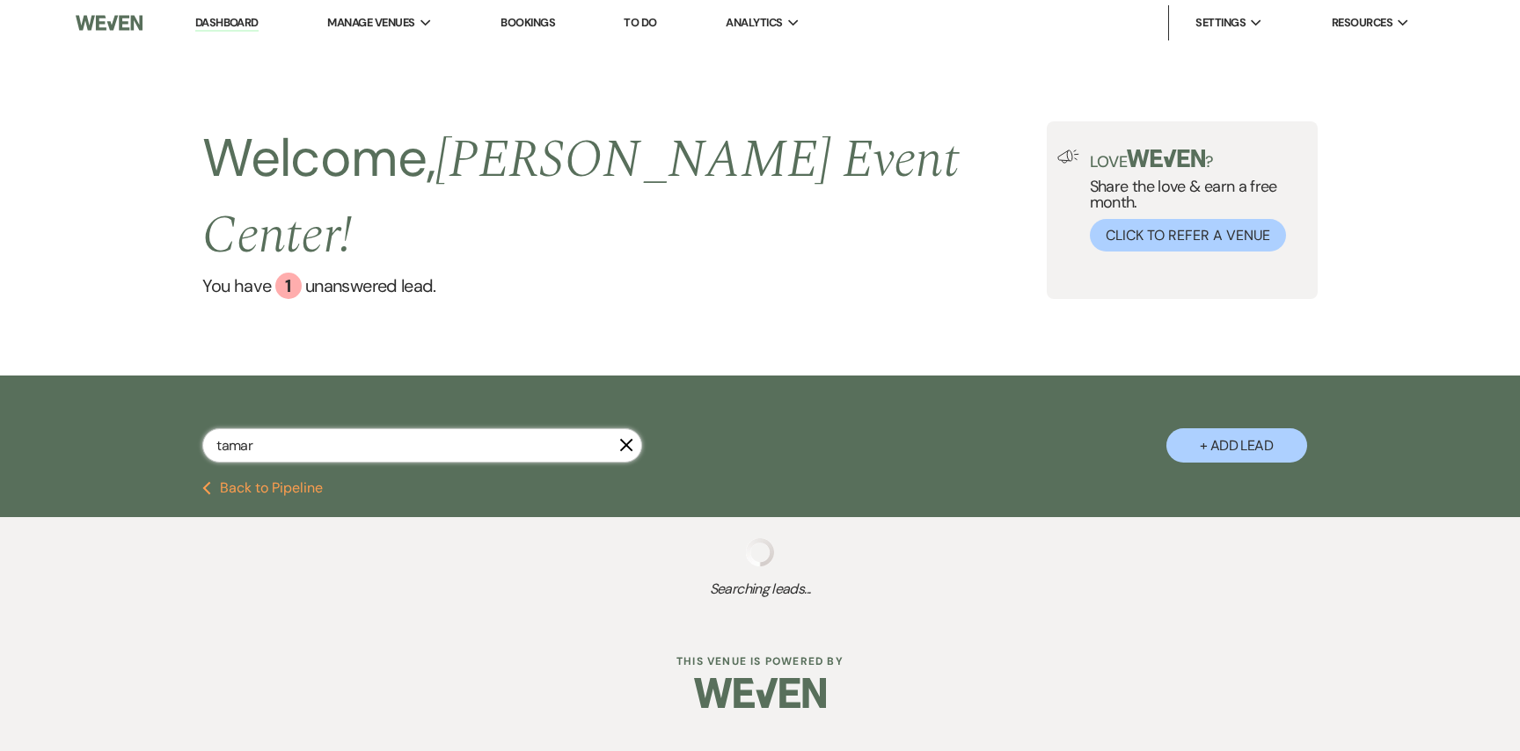
select select "10"
select select "8"
select select "7"
select select "5"
select select "8"
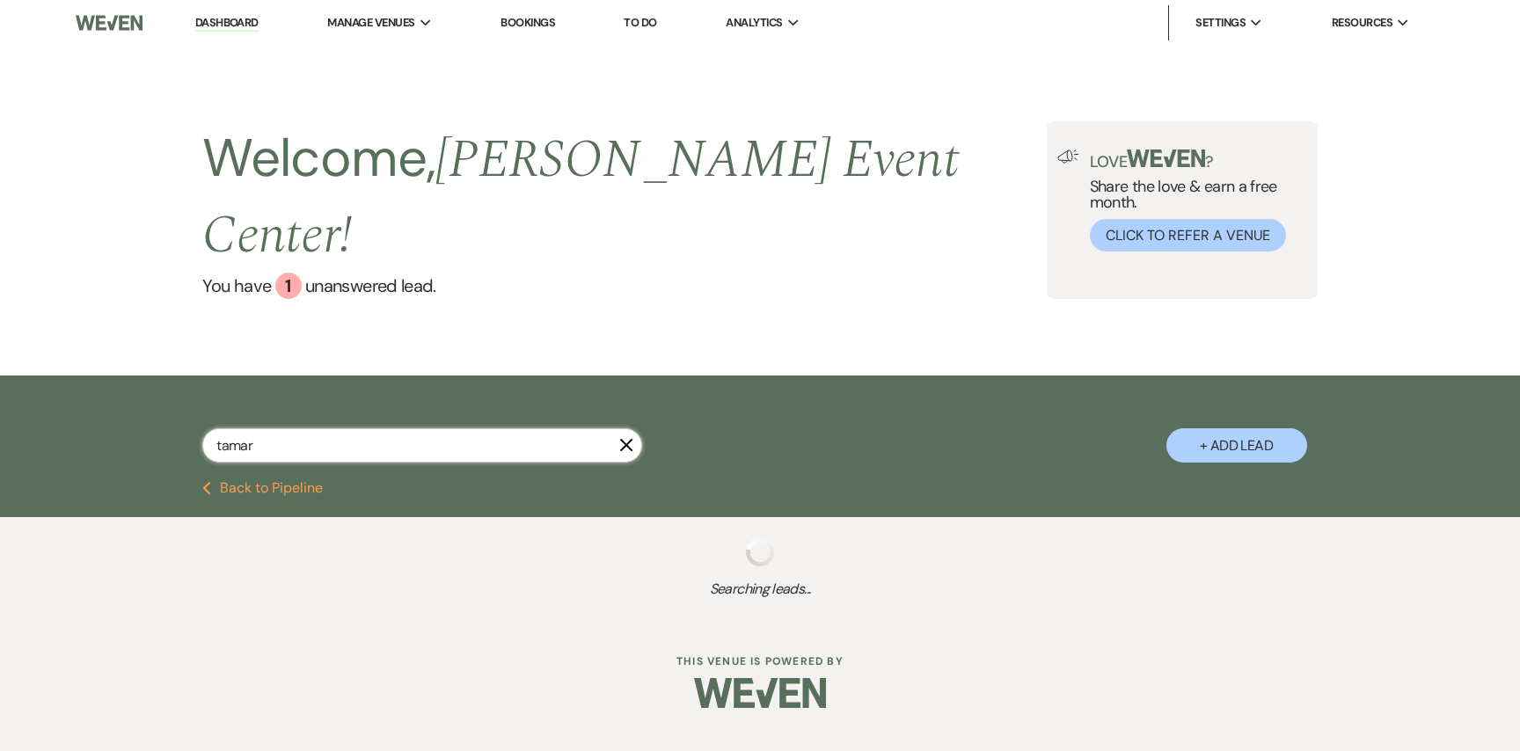
select select "4"
select select "5"
select select "8"
select select "1"
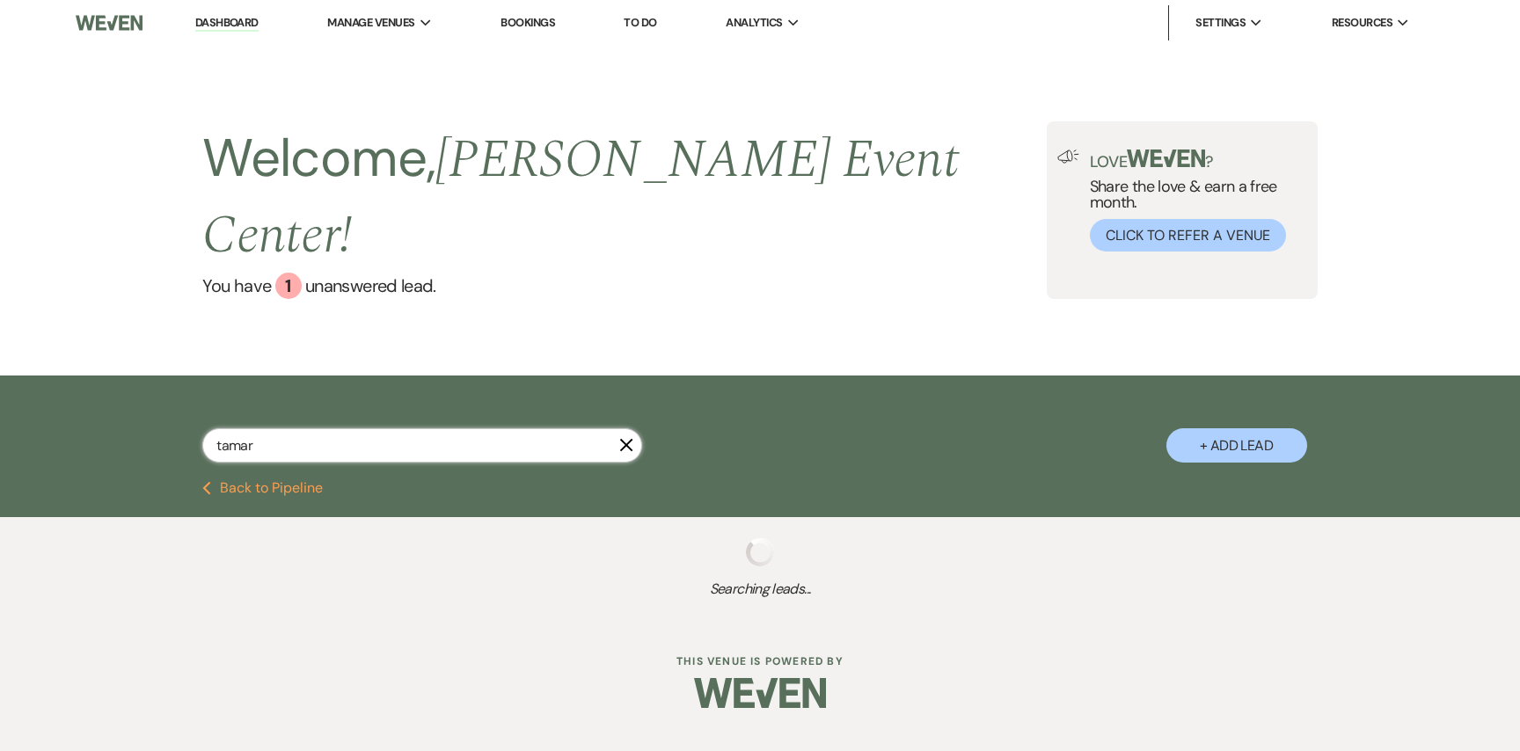
select select "8"
select select "7"
select select "8"
select select "11"
select select "5"
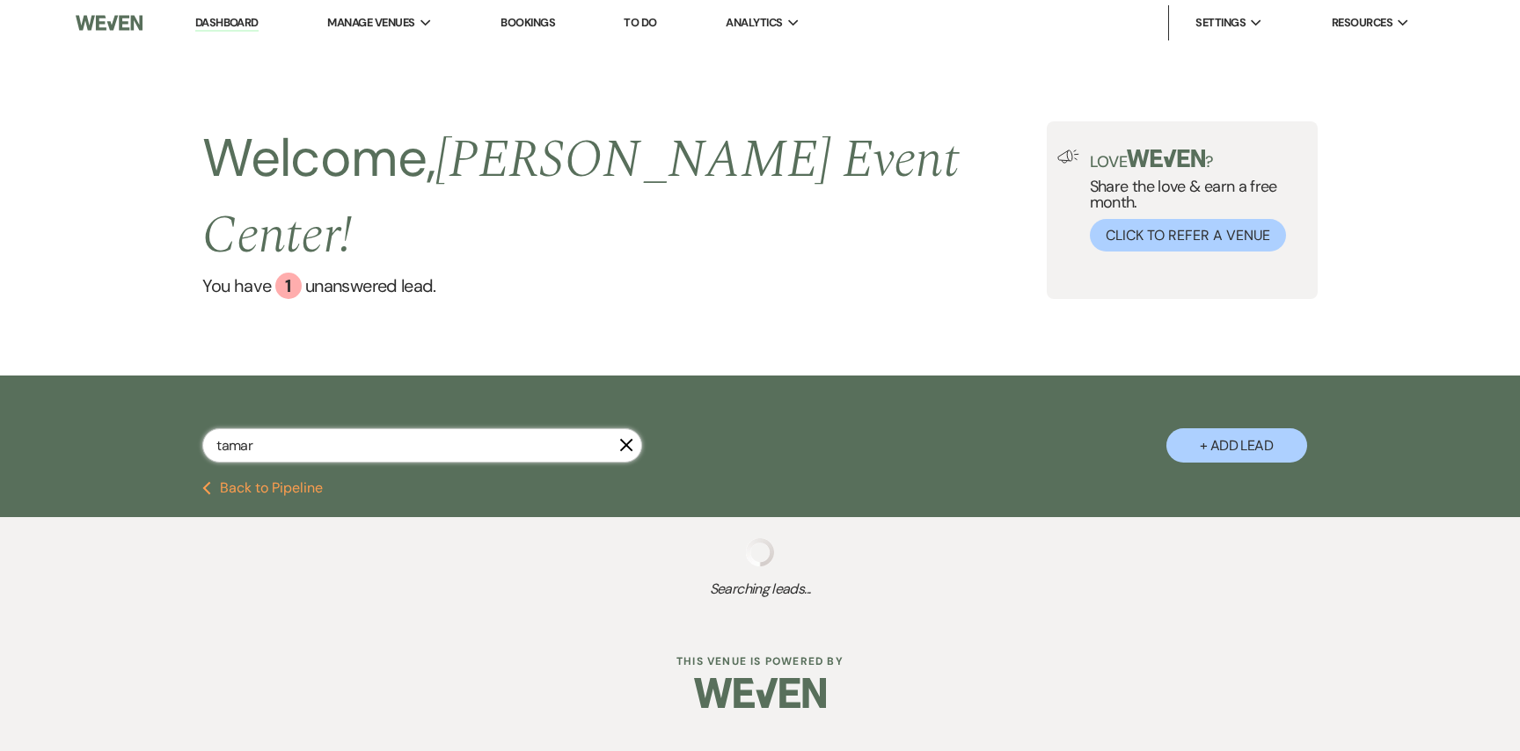
select select "8"
select select "1"
select select "8"
select select "1"
select select "8"
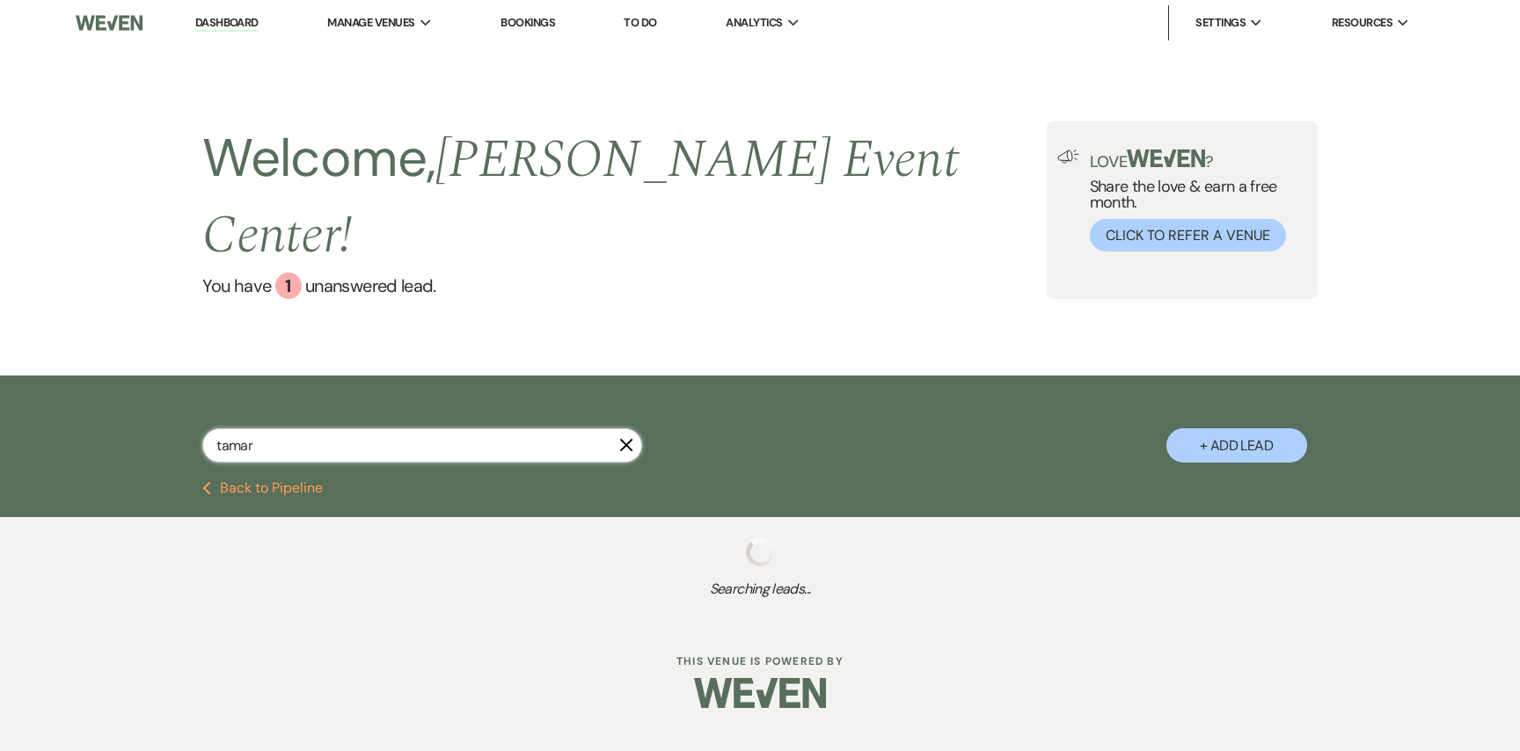
select select "8"
select select "1"
select select "8"
select select "10"
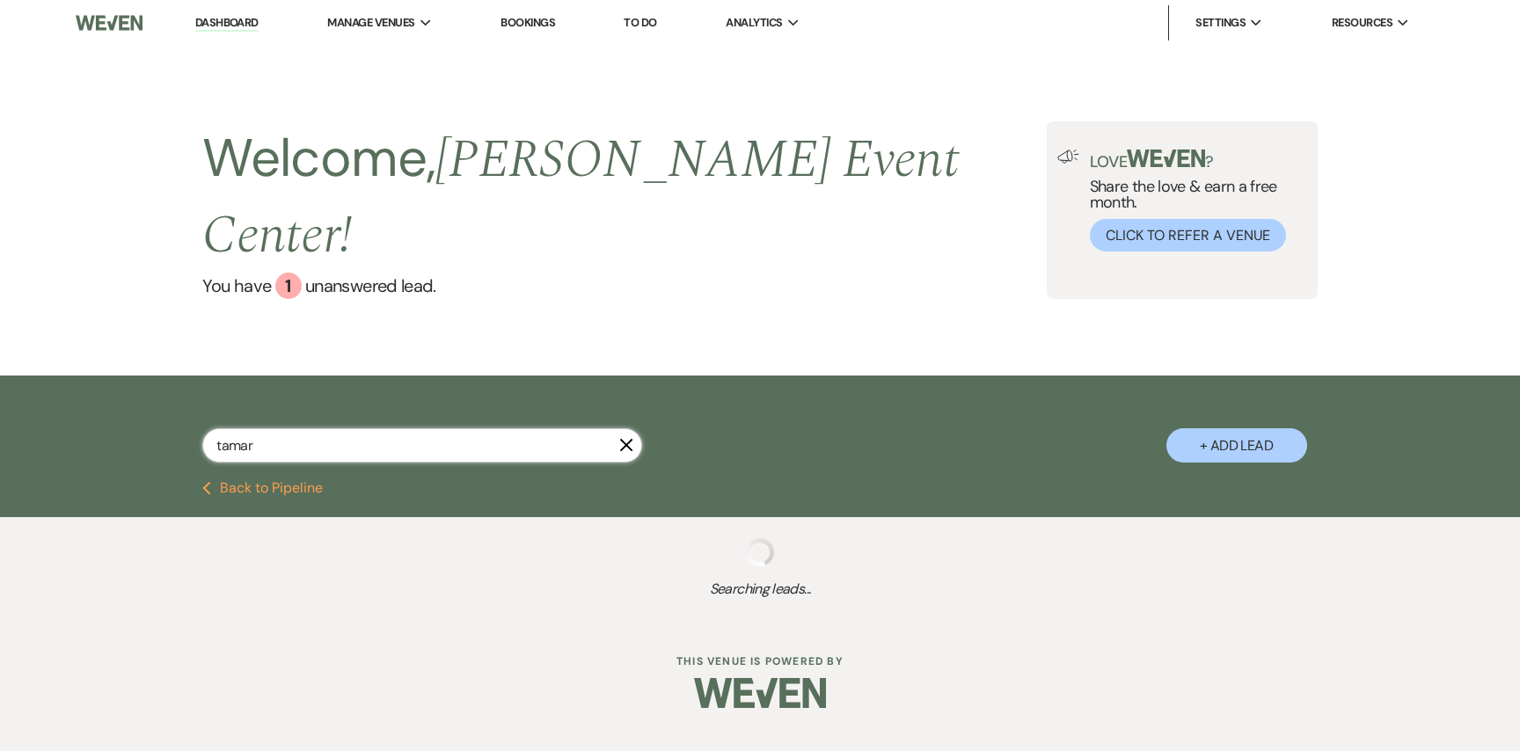
select select "8"
select select "11"
select select "8"
select select "1"
select select "8"
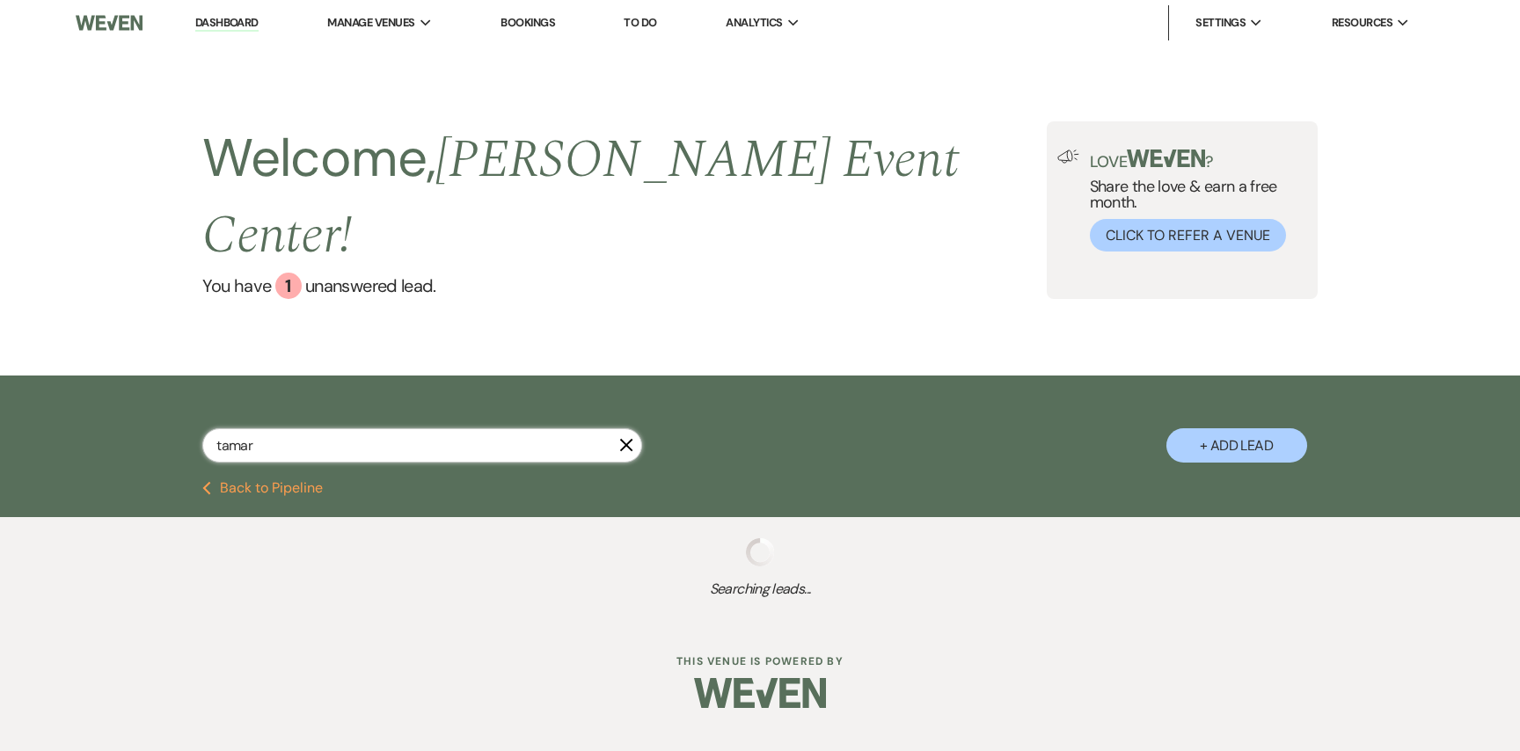
select select "7"
select select "8"
select select "1"
select select "8"
select select "1"
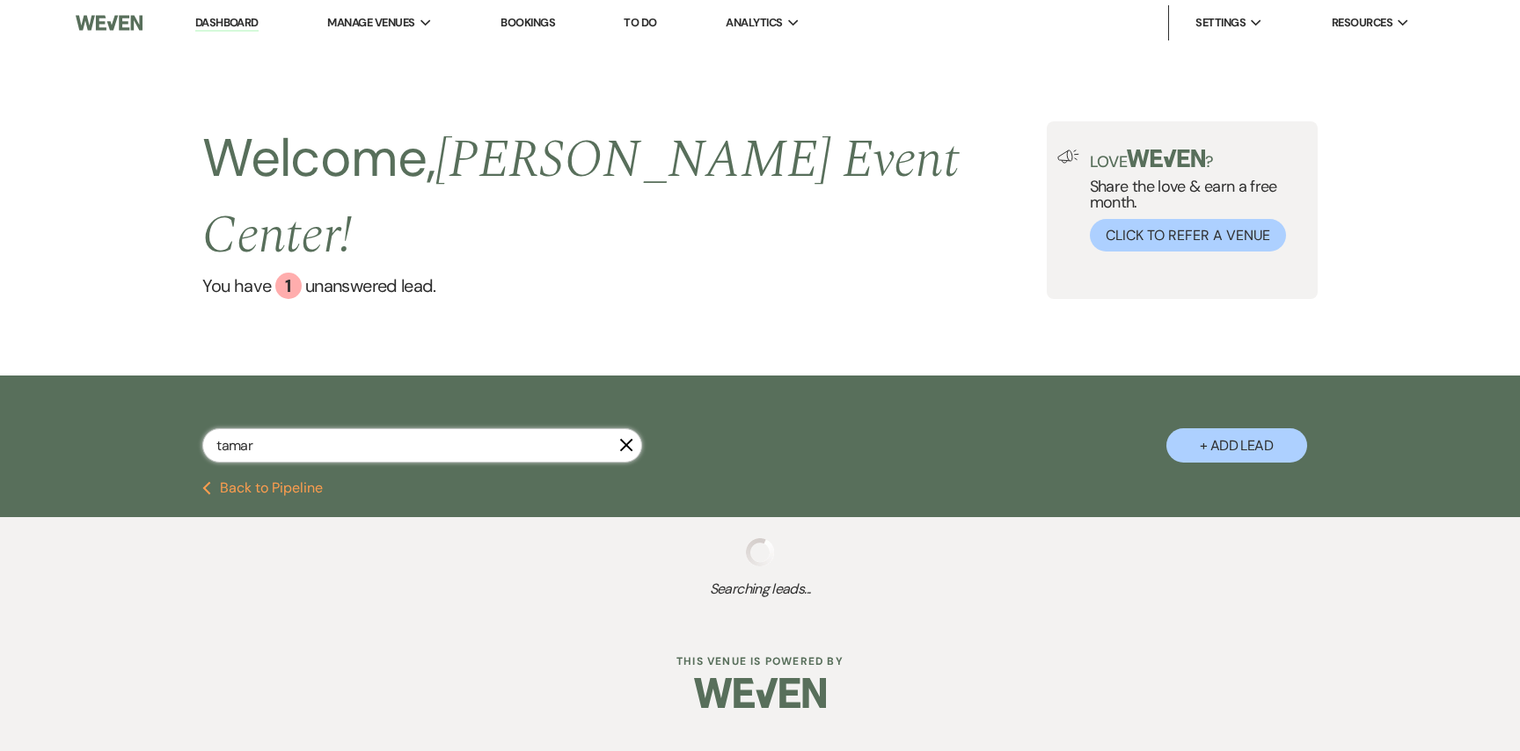
select select "8"
select select "1"
select select "5"
select select "8"
select select "5"
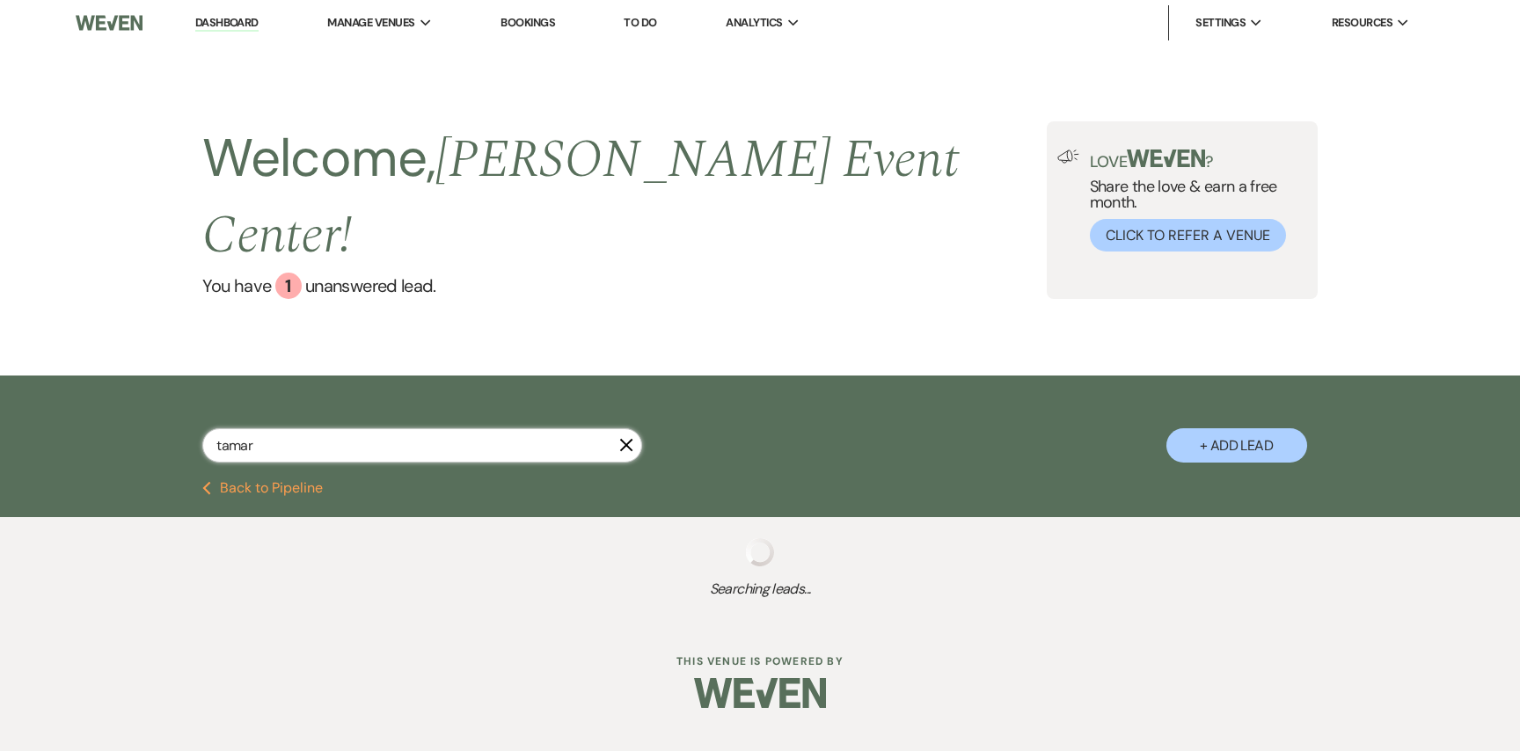
select select "8"
select select "5"
select select "8"
select select "6"
select select "8"
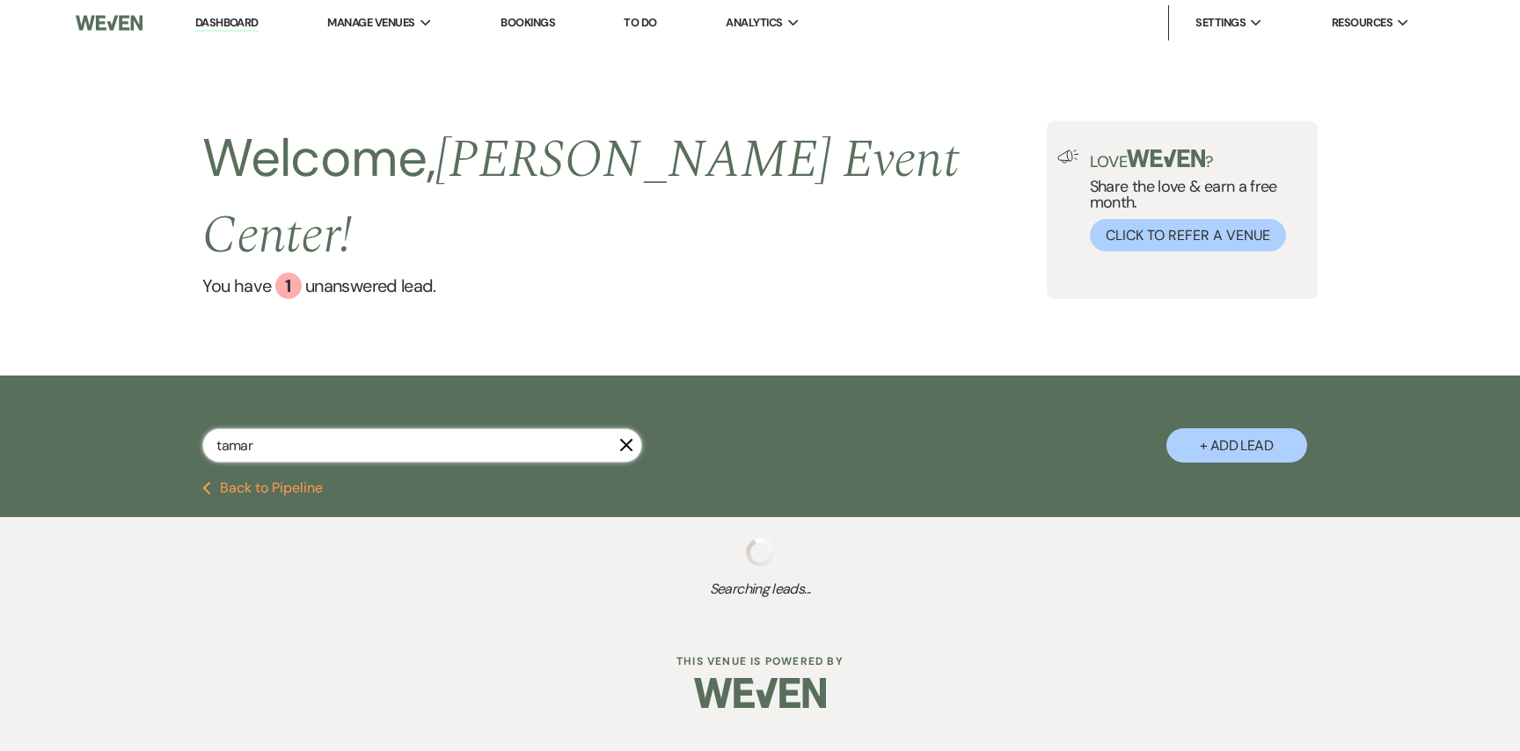
select select "1"
select select "2"
select select "8"
select select "6"
select select "8"
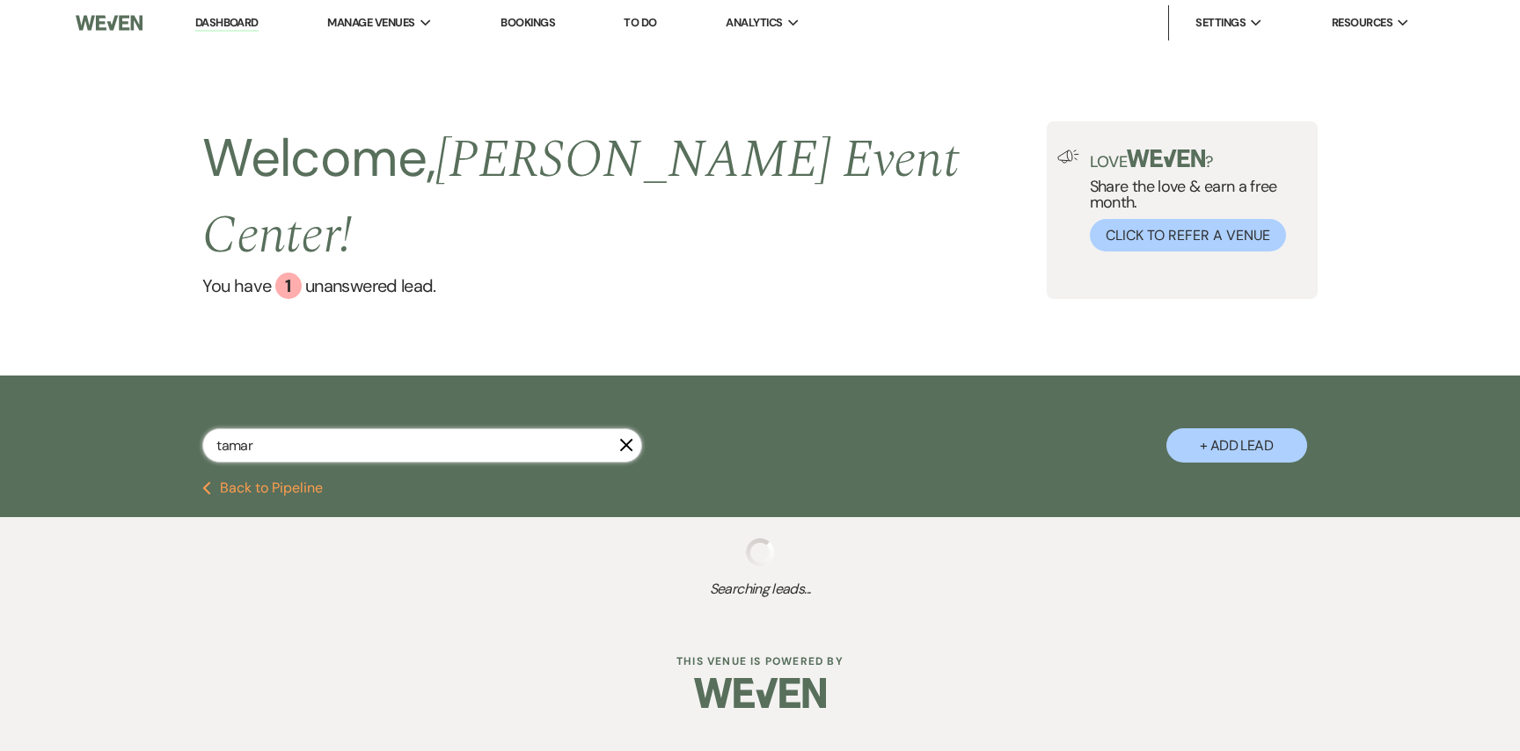
select select "1"
select select "8"
select select "1"
select select "8"
select select "4"
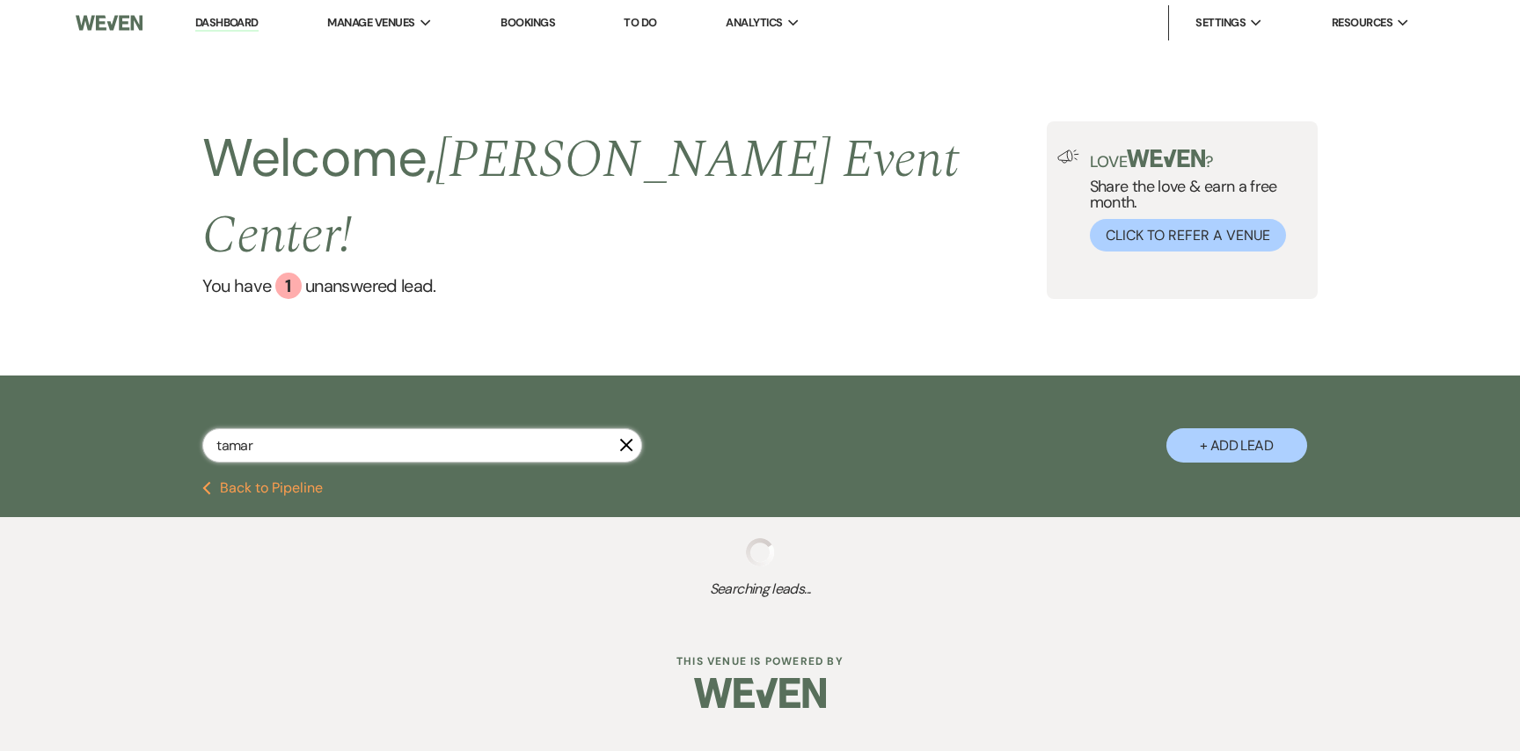
select select "8"
select select "6"
select select "8"
select select "6"
select select "8"
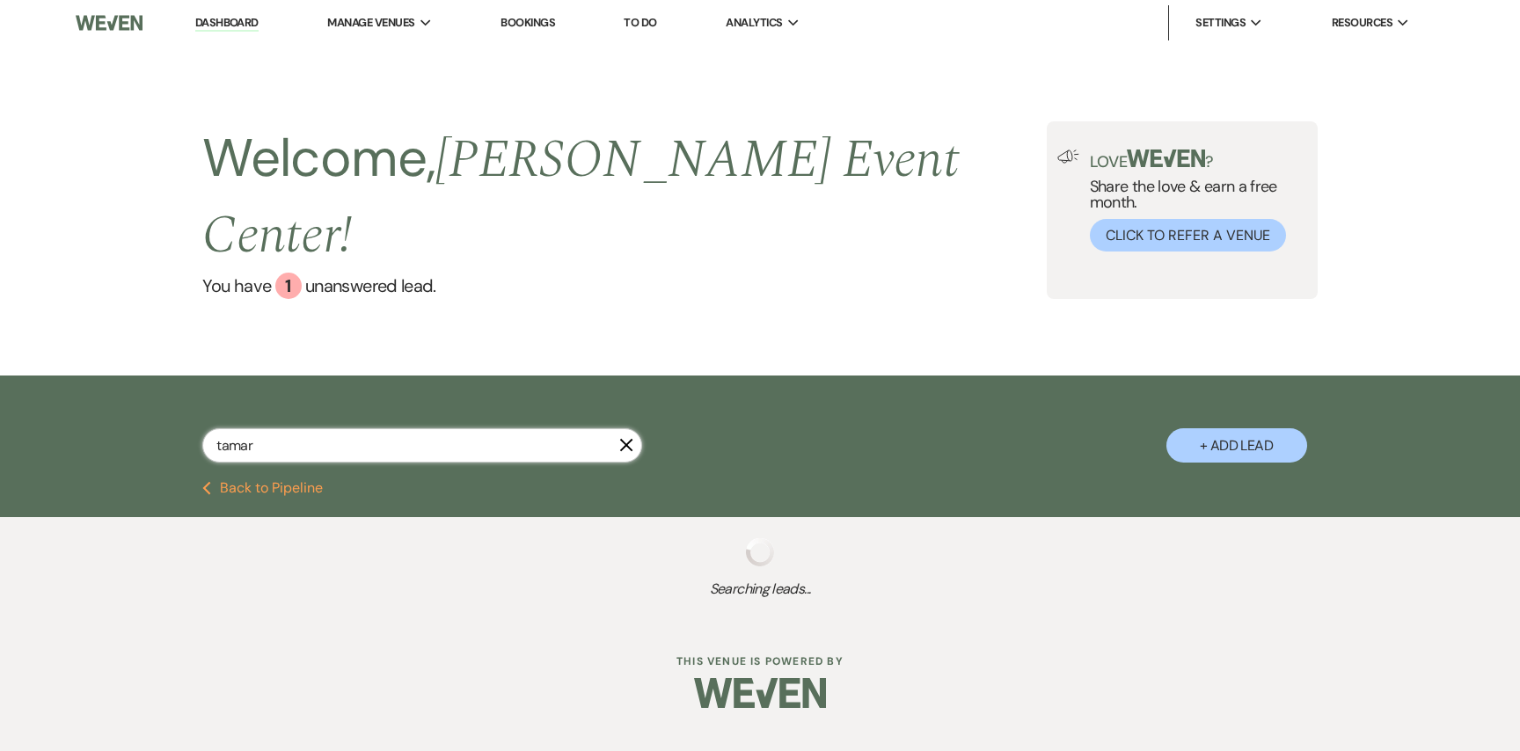
select select "1"
select select "8"
select select "6"
select select "8"
select select "1"
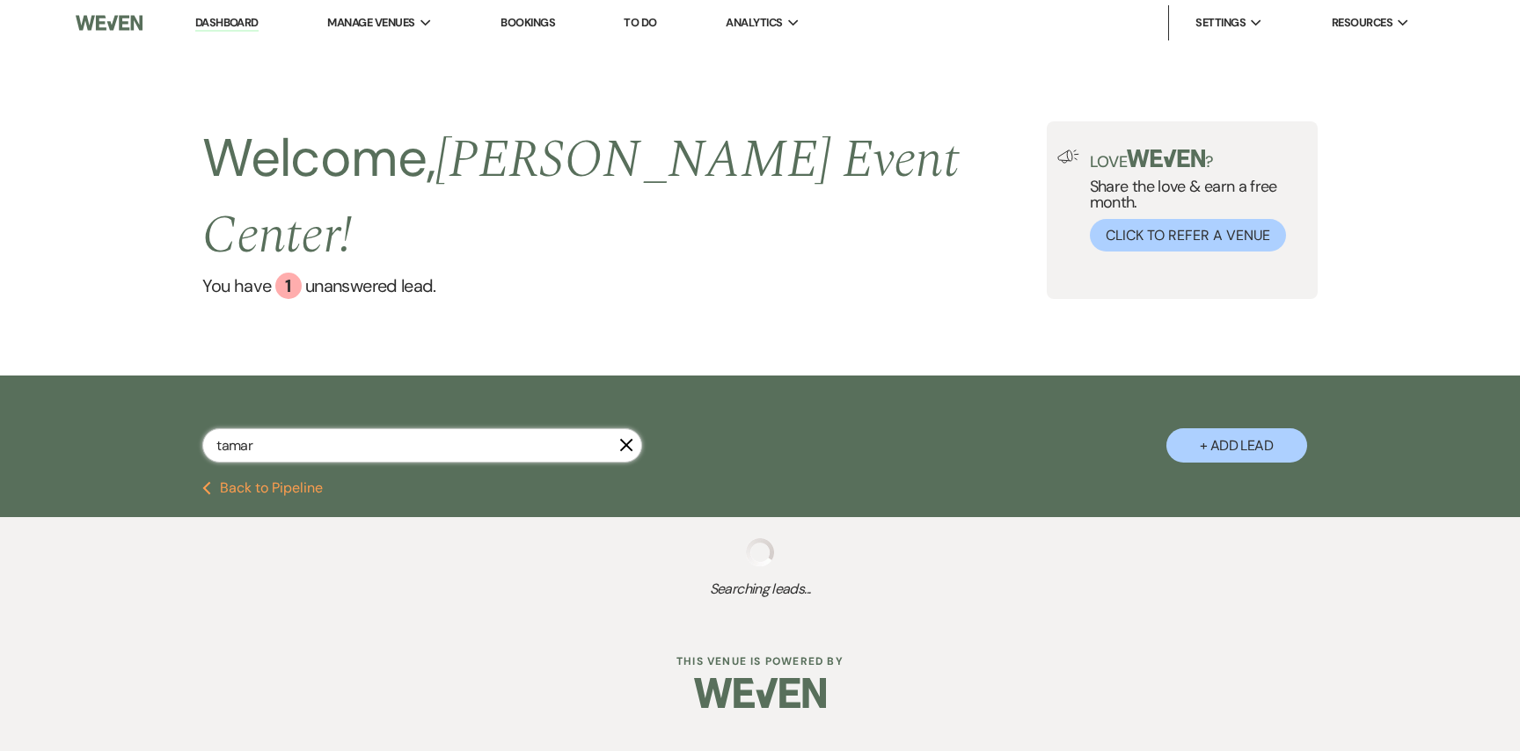
select select "8"
select select "1"
select select "8"
select select "6"
select select "8"
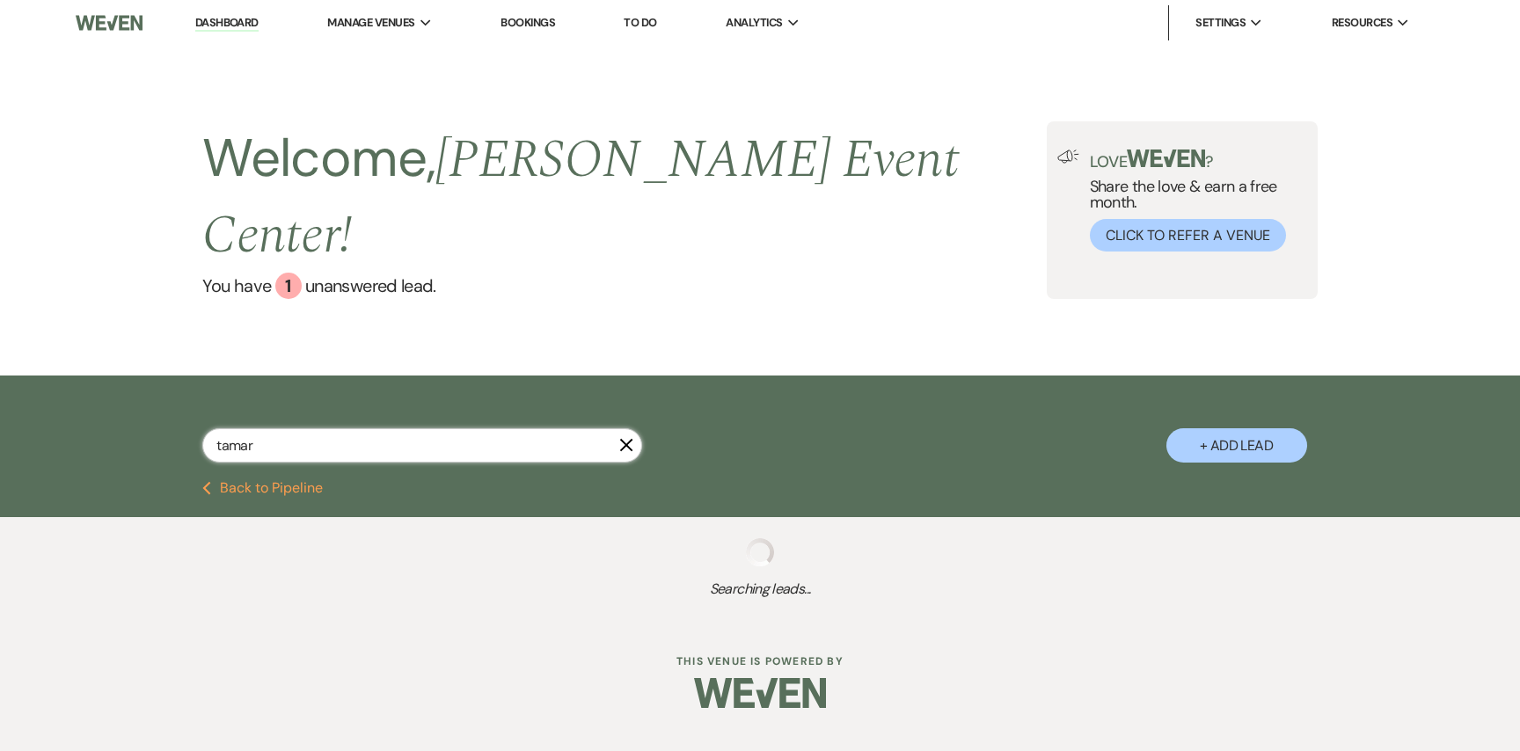
select select "1"
select select "8"
select select "6"
select select "8"
select select "4"
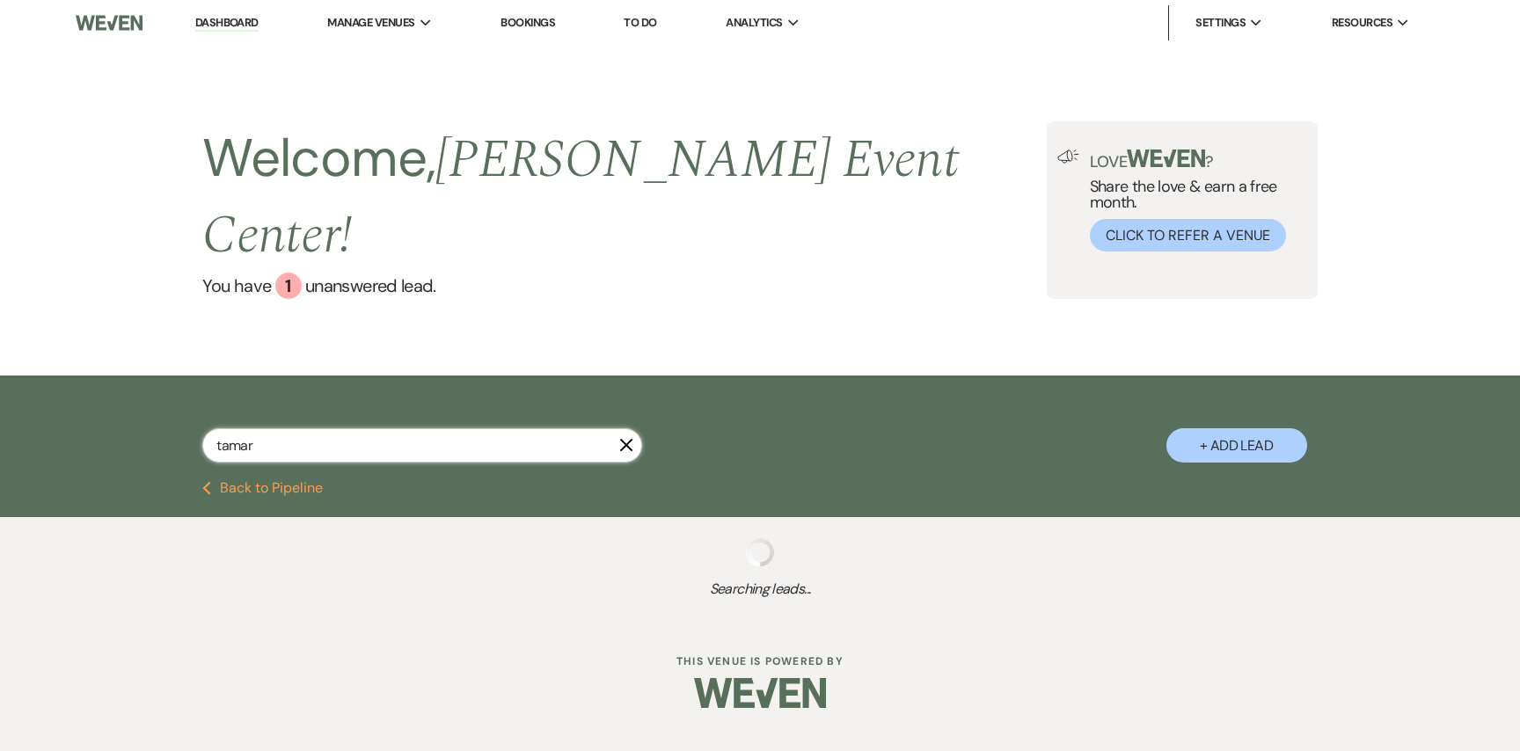
select select "8"
select select "5"
select select "8"
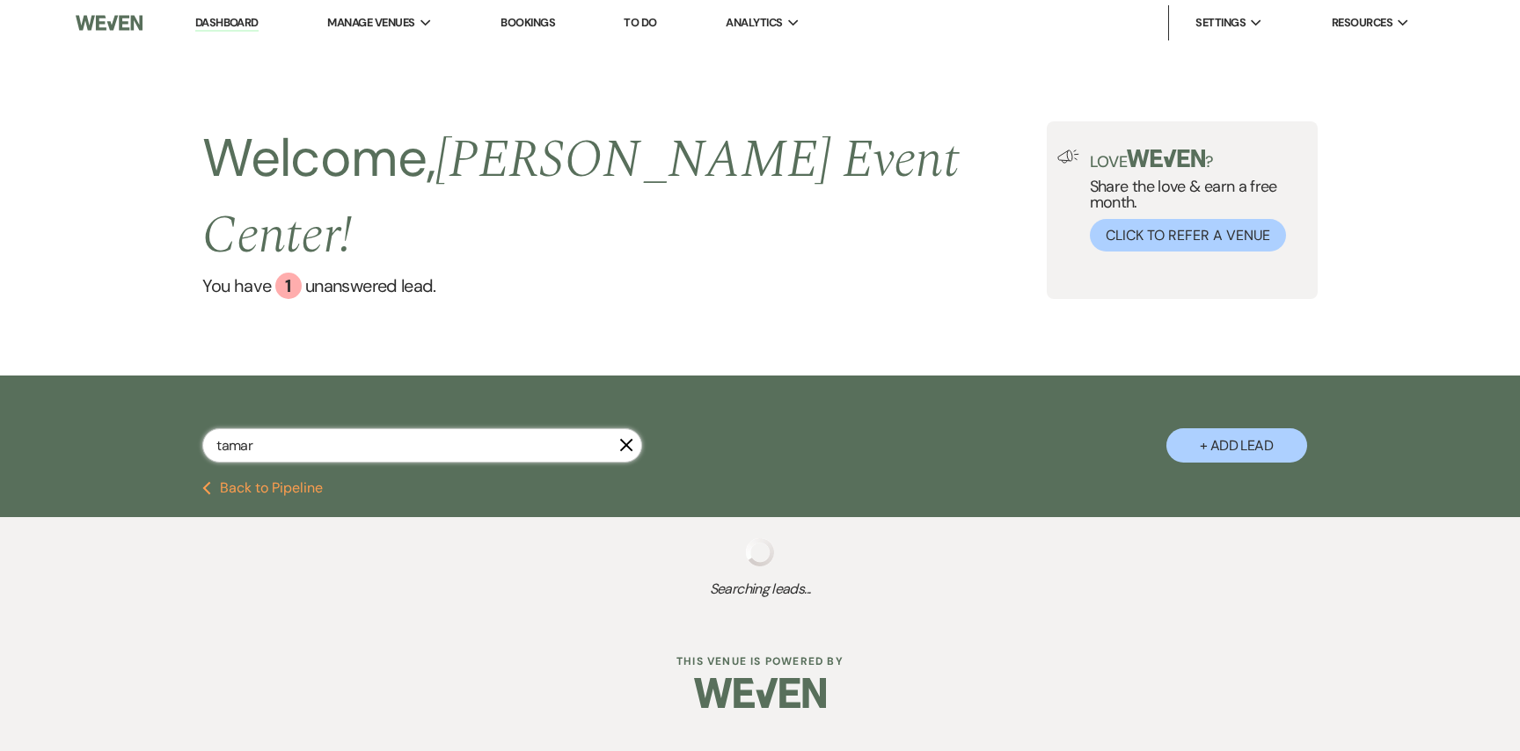
select select "8"
select select "5"
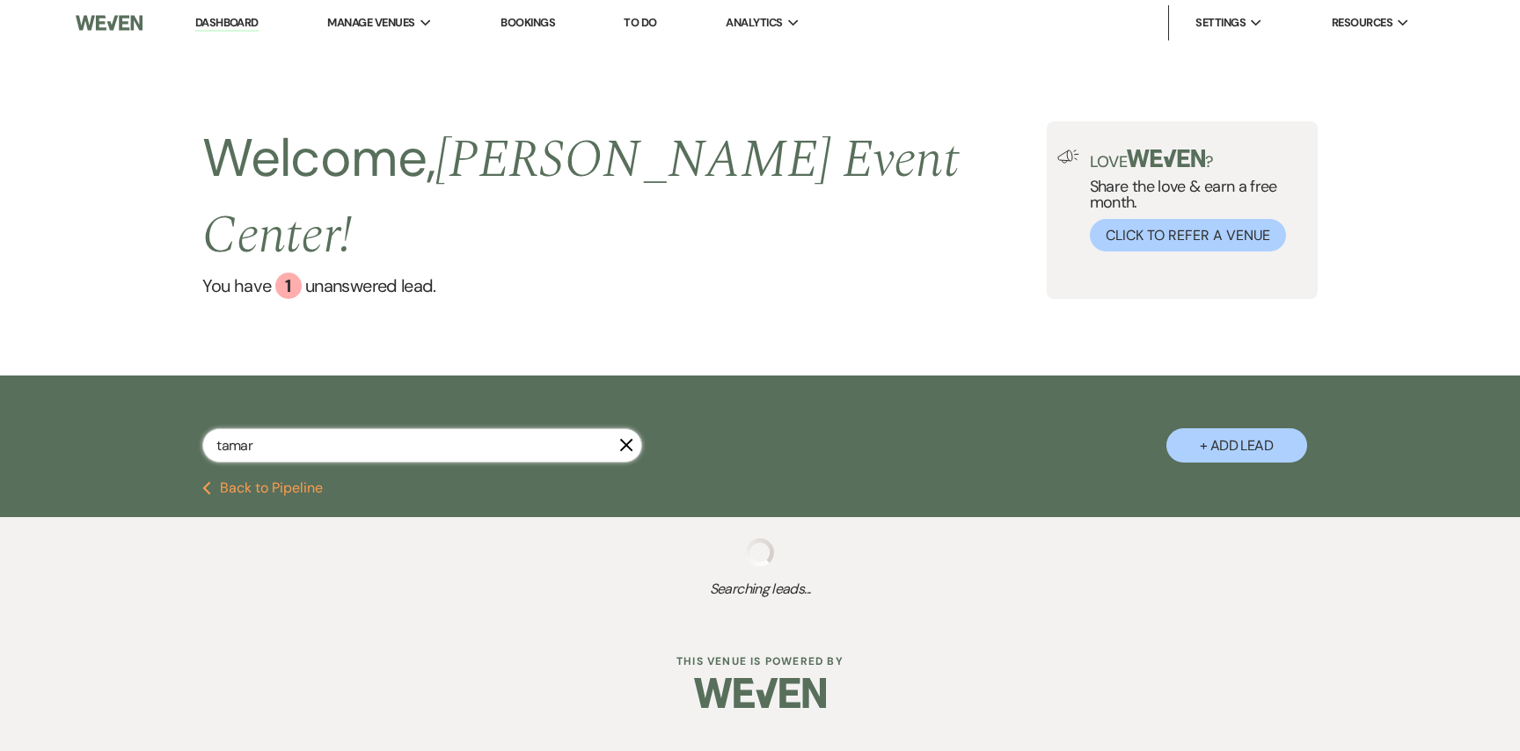
select select "8"
select select "7"
select select "8"
select select "2"
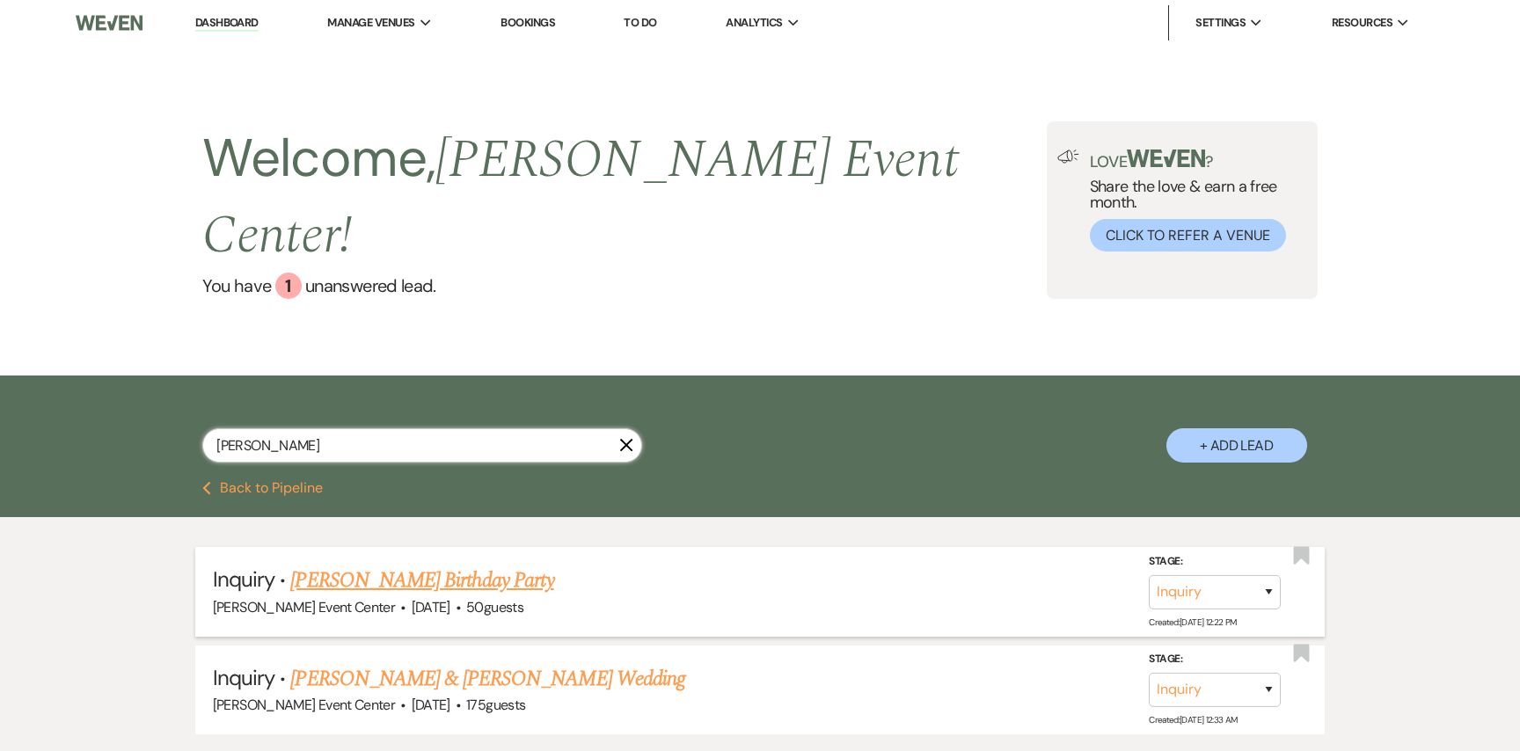
type input "[PERSON_NAME]"
click at [484, 565] on link "[PERSON_NAME] Birthday Party" at bounding box center [421, 581] width 263 height 32
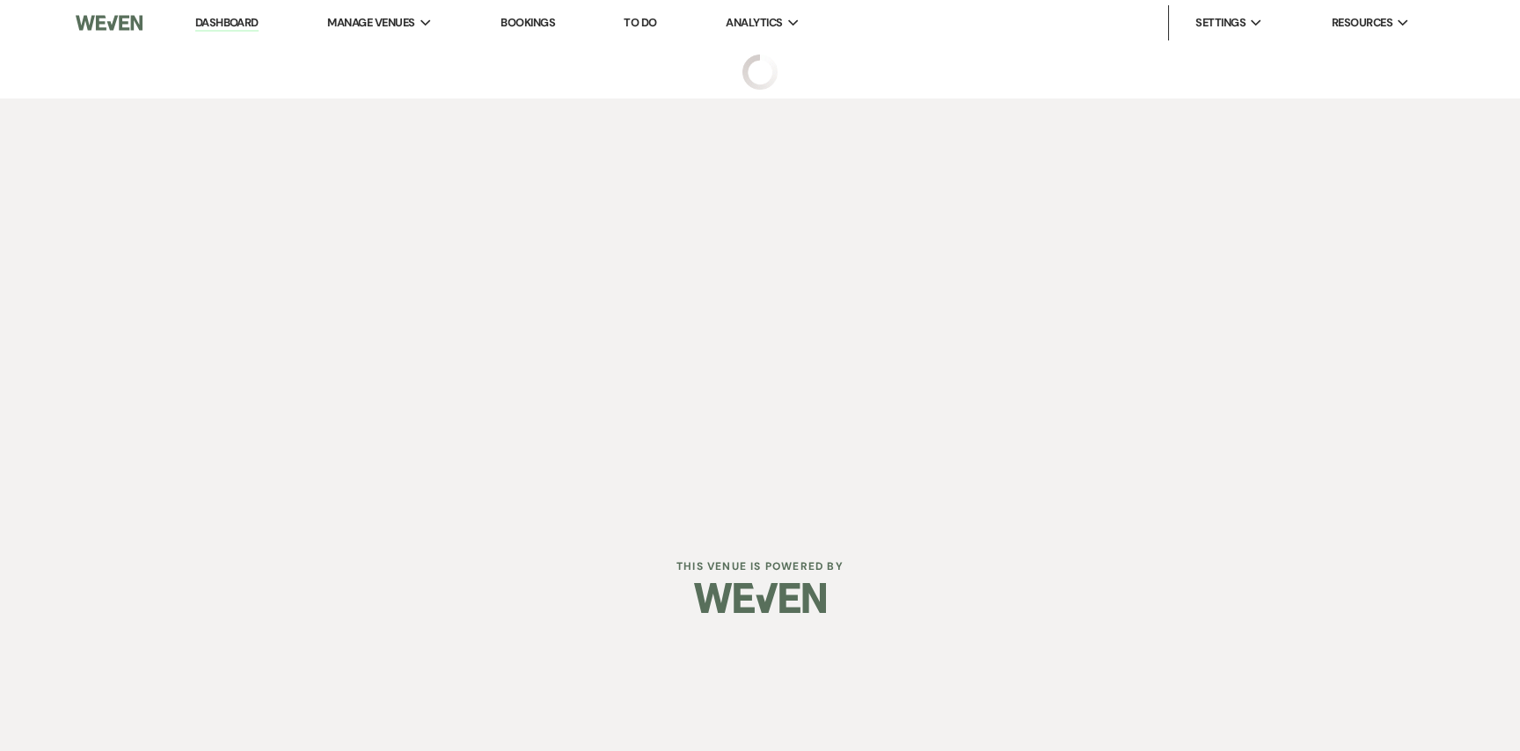
select select "5"
select select "4"
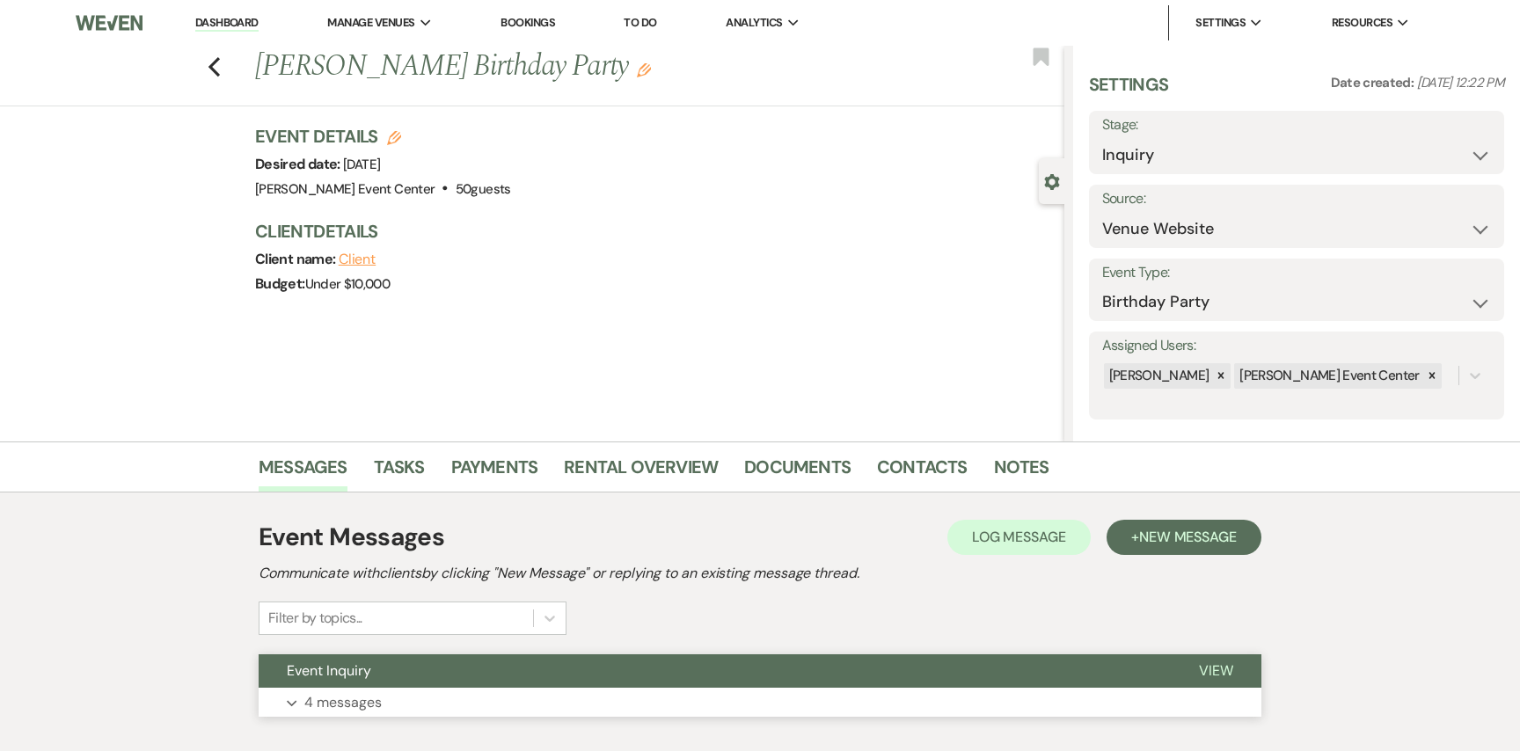
click at [402, 692] on button "Expand 4 messages" at bounding box center [760, 703] width 1003 height 30
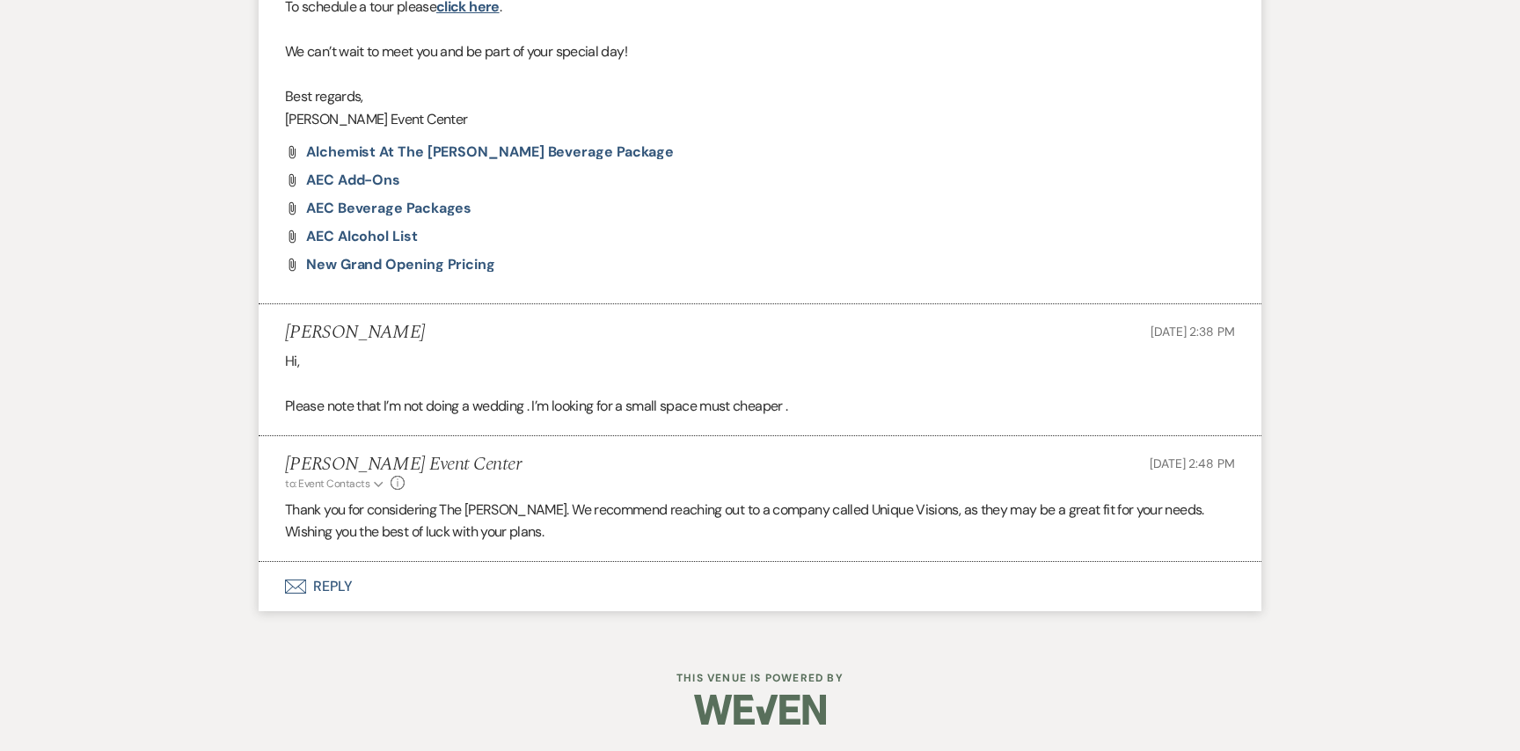
scroll to position [1269, 0]
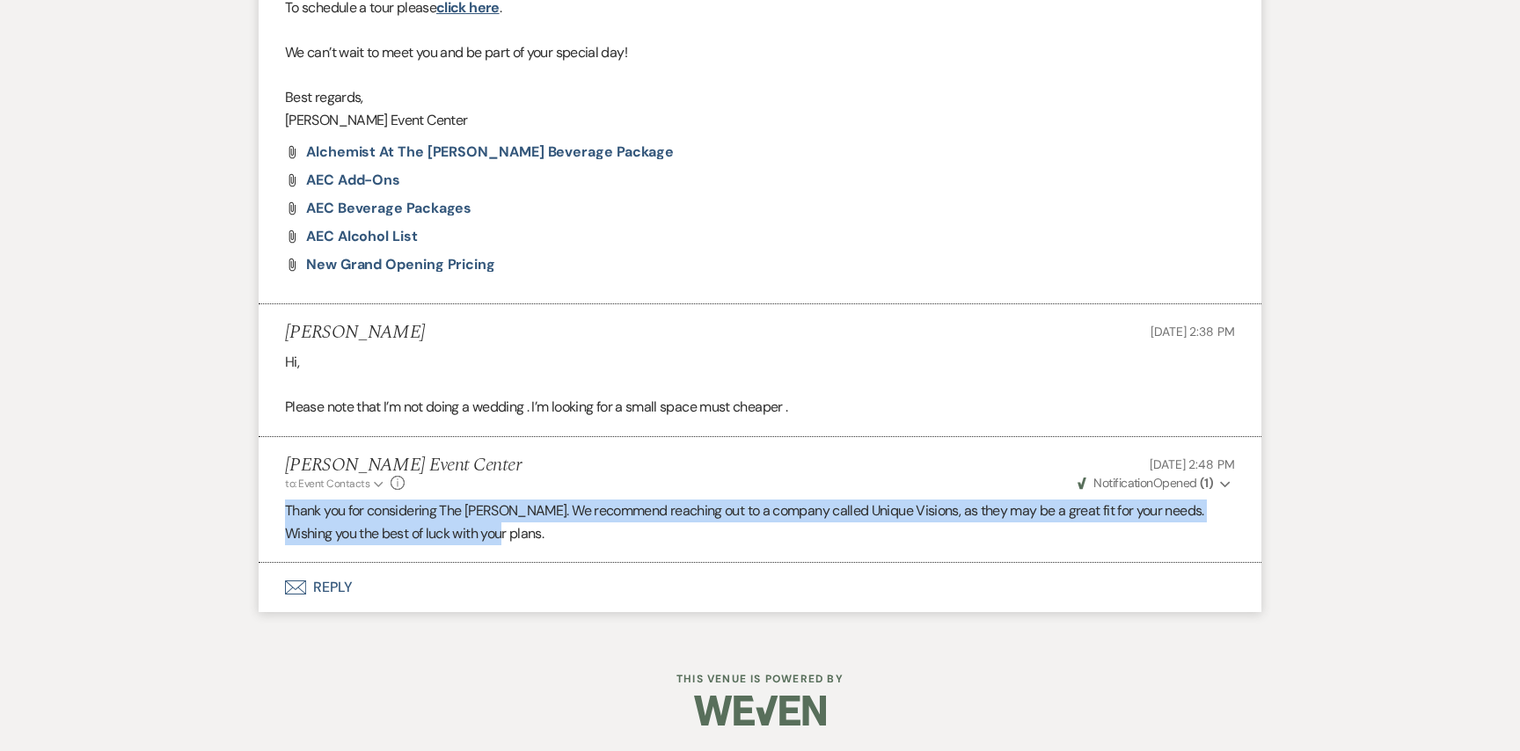
drag, startPoint x: 277, startPoint y: 500, endPoint x: 478, endPoint y: 545, distance: 205.5
click at [478, 545] on li "[PERSON_NAME] Event Center to: Event Contacts Expand Info [DATE] 2:48 PM Weven …" at bounding box center [760, 500] width 1003 height 127
copy p "Thank you for considering The [PERSON_NAME]. We recommend reaching out to a com…"
